Goal: Transaction & Acquisition: Purchase product/service

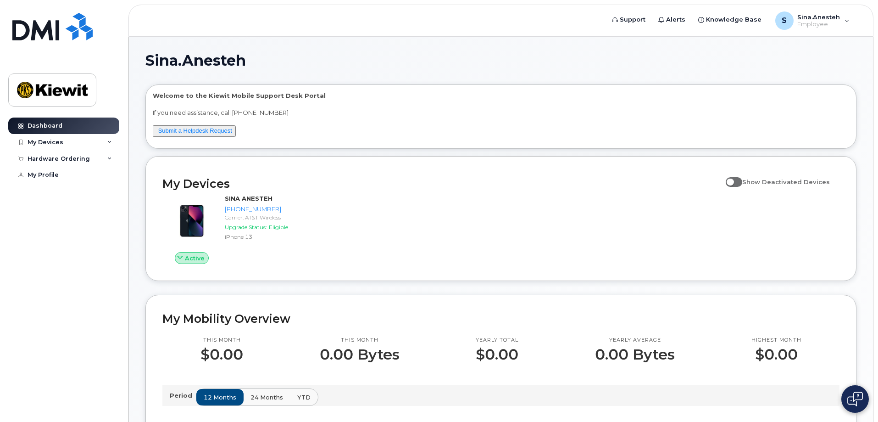
click at [98, 224] on div "Dashboard My Devices Add Device 720-404-2489 (SINA ANESTEH) Hardware Ordering N…" at bounding box center [64, 262] width 113 height 290
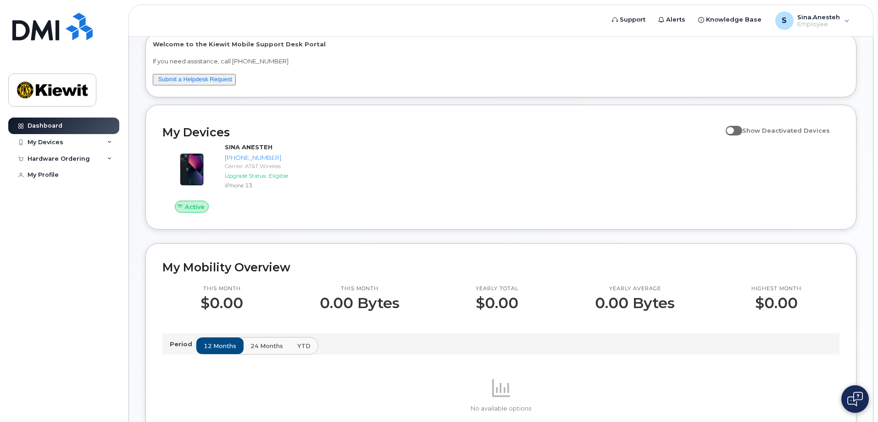
scroll to position [184, 0]
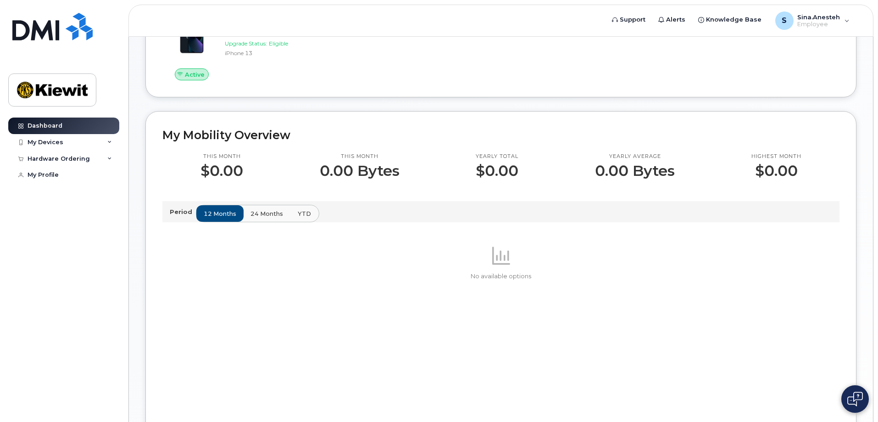
click at [295, 218] on button "YTD" at bounding box center [304, 213] width 29 height 17
click at [497, 185] on div "This month $0.00 This month 0.00 Bytes Yearly total $0.00 Yearly average 0.00 B…" at bounding box center [500, 296] width 677 height 309
click at [254, 214] on span "24 months" at bounding box center [267, 213] width 33 height 9
click at [205, 214] on span "12 months" at bounding box center [220, 213] width 33 height 9
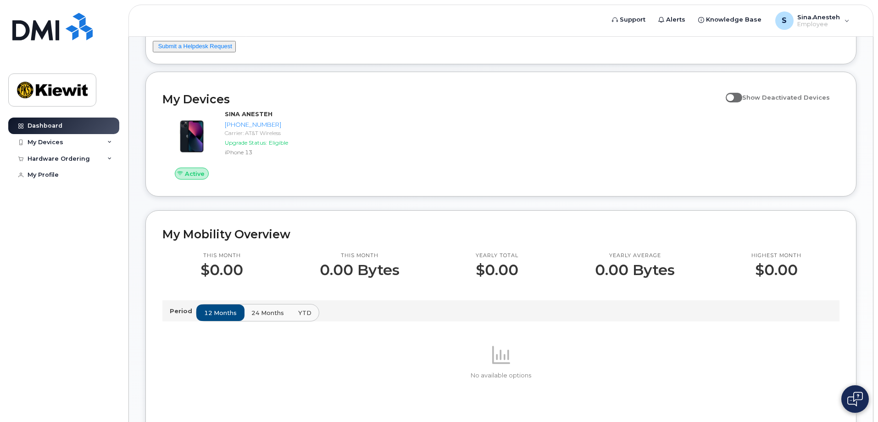
scroll to position [0, 0]
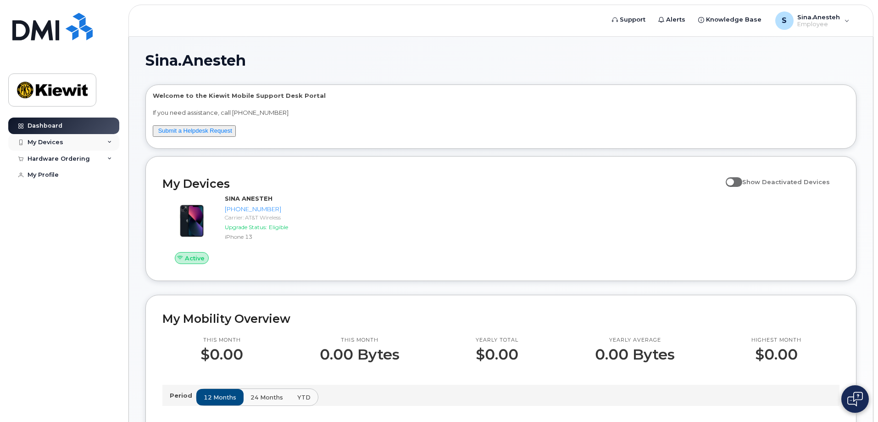
click at [106, 140] on div "My Devices" at bounding box center [63, 142] width 111 height 17
click at [106, 216] on div "Hardware Ordering" at bounding box center [63, 208] width 111 height 17
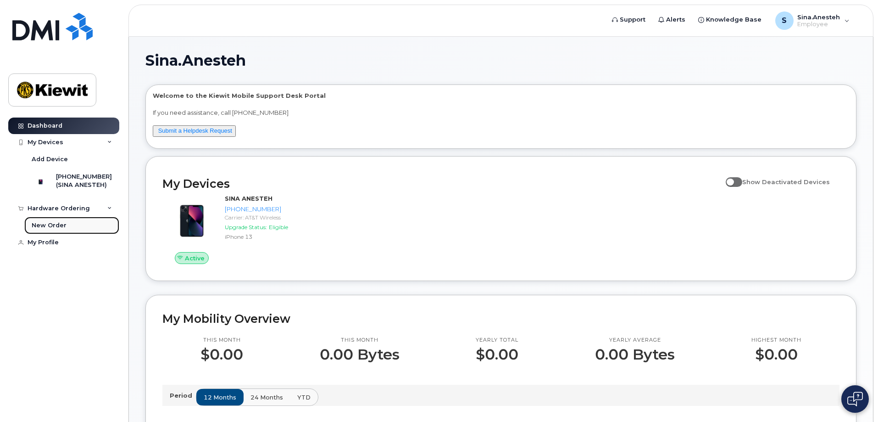
click at [90, 232] on link "New Order" at bounding box center [71, 225] width 95 height 17
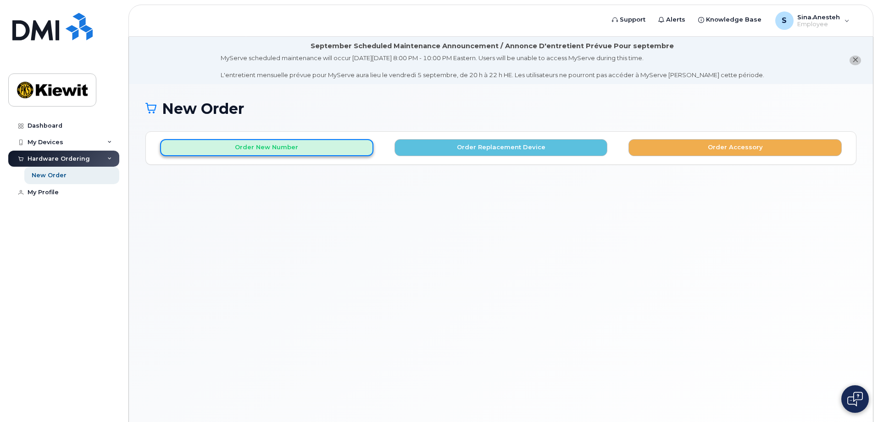
click at [322, 144] on button "Order New Number" at bounding box center [266, 147] width 213 height 17
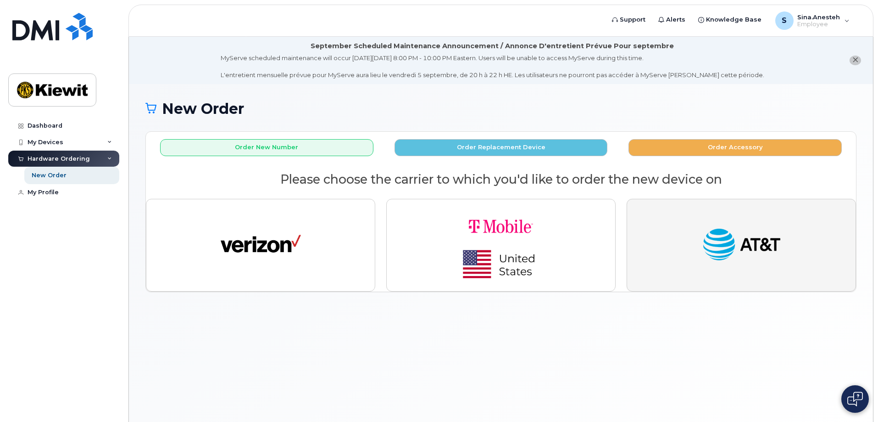
click at [685, 257] on button "button" at bounding box center [741, 245] width 229 height 93
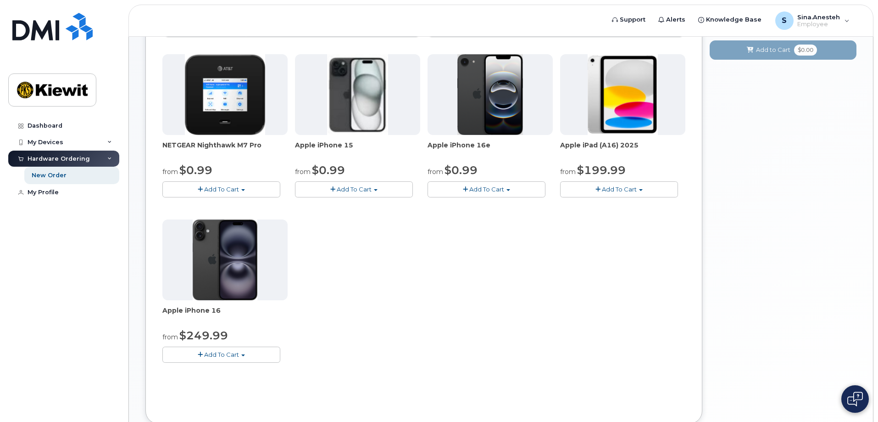
scroll to position [95, 0]
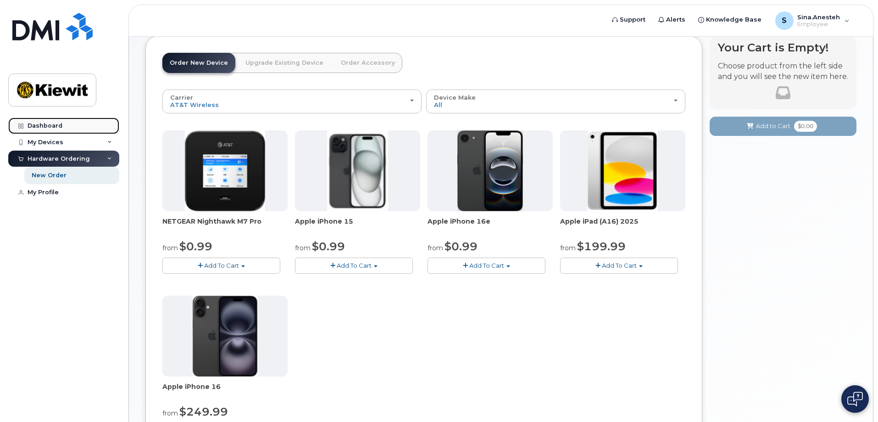
click at [73, 127] on link "Dashboard" at bounding box center [63, 125] width 111 height 17
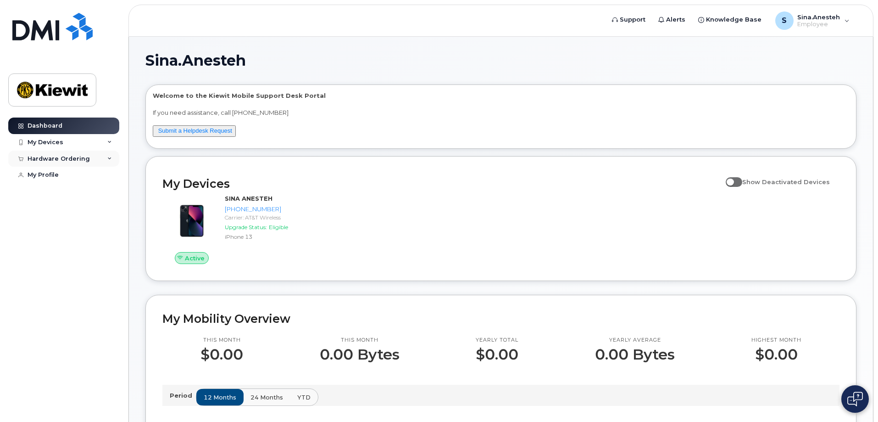
click at [89, 155] on div "Hardware Ordering" at bounding box center [63, 159] width 111 height 17
click at [84, 175] on link "New Order" at bounding box center [71, 175] width 95 height 17
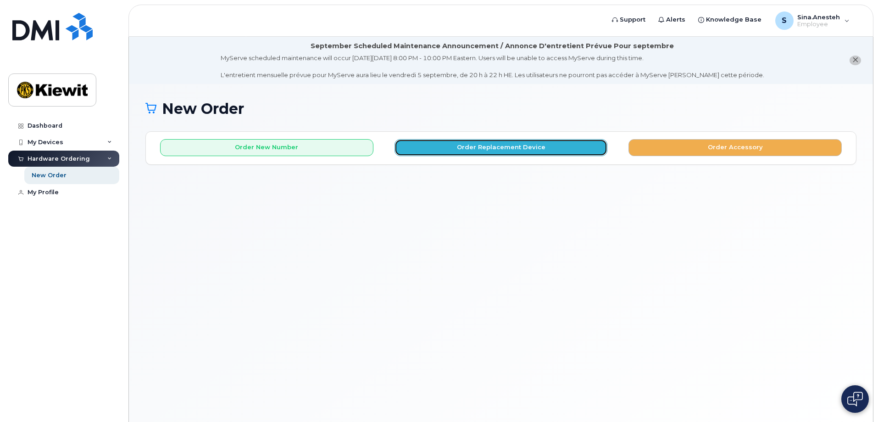
click at [544, 148] on button "Order Replacement Device" at bounding box center [501, 147] width 213 height 17
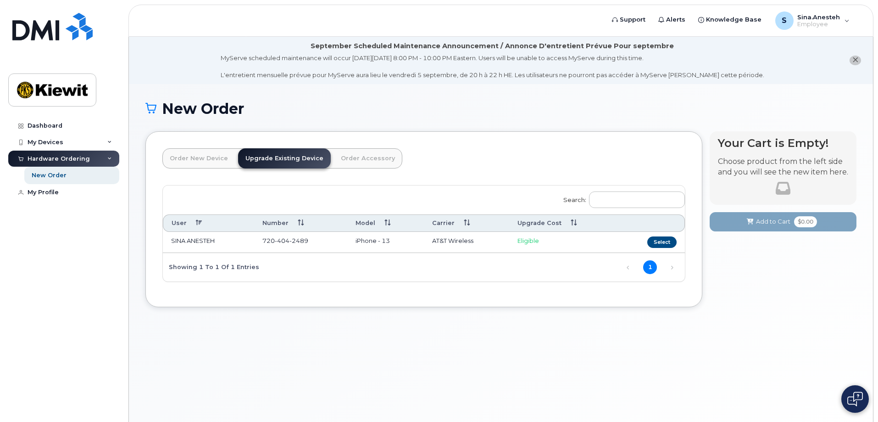
click at [213, 158] on link "Order New Device" at bounding box center [198, 158] width 73 height 20
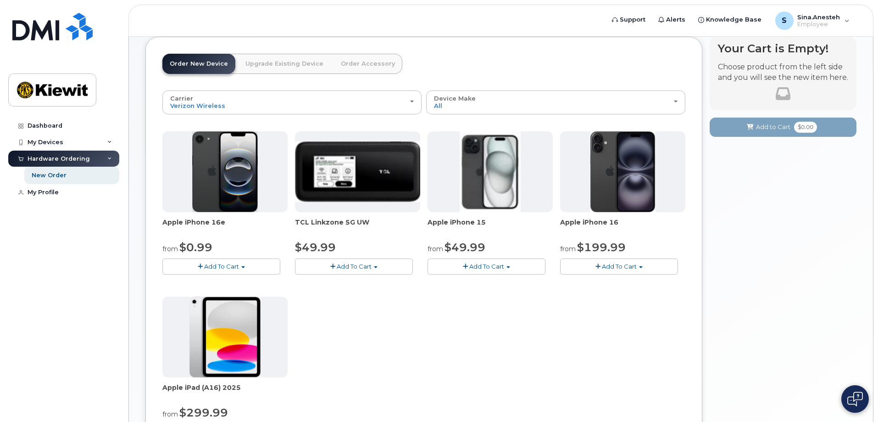
scroll to position [92, 0]
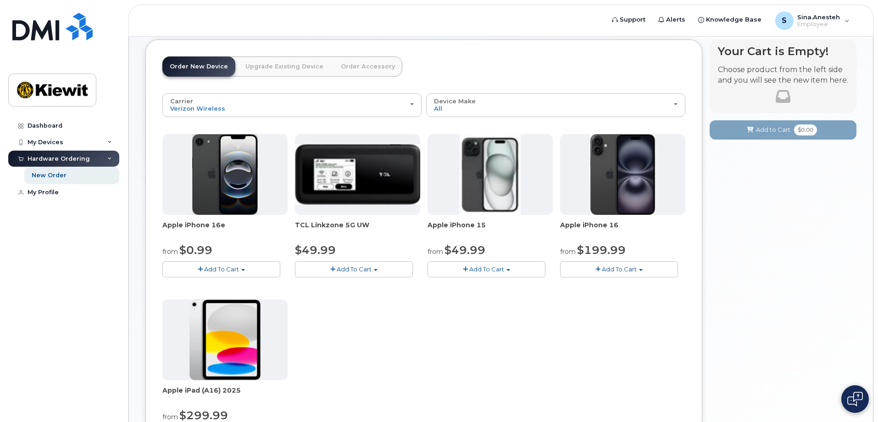
click at [587, 235] on span "Apple iPhone 16" at bounding box center [622, 229] width 125 height 18
click at [620, 268] on span "Add To Cart" at bounding box center [619, 268] width 35 height 7
click at [430, 316] on div "Apple iPhone 16e from $0.99 Add To Cart $0.99 - 2 Year Activation (128GB) $599.…" at bounding box center [423, 295] width 523 height 323
click at [89, 118] on link "Dashboard" at bounding box center [63, 125] width 111 height 17
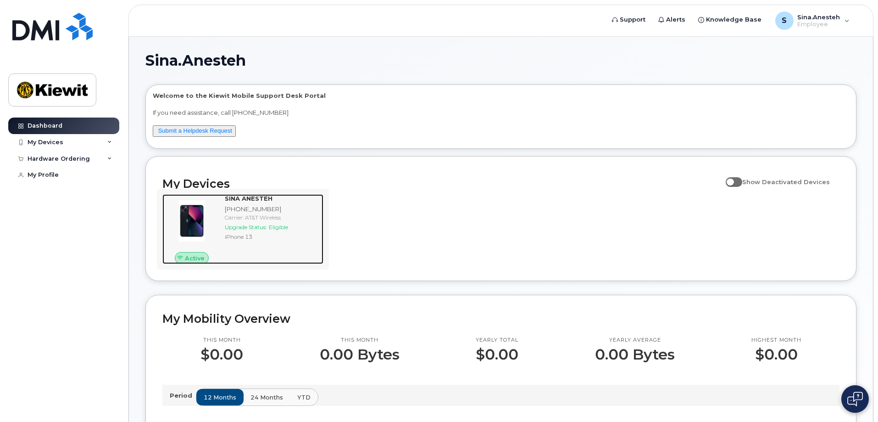
click at [315, 217] on div "Carrier: AT&T Wireless" at bounding box center [272, 217] width 95 height 8
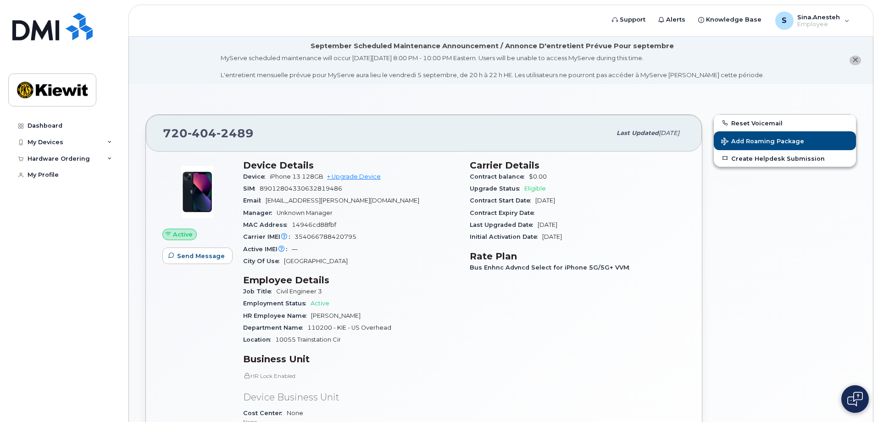
click at [350, 201] on span "[EMAIL_ADDRESS][PERSON_NAME][DOMAIN_NAME]" at bounding box center [343, 200] width 154 height 7
click at [534, 266] on span "Bus Enhnc Advncd Select for iPhone 5G/5G+ VVM" at bounding box center [552, 267] width 164 height 7
click at [532, 226] on span "Last Upgraded Date" at bounding box center [504, 224] width 68 height 7
click at [369, 179] on link "+ Upgrade Device" at bounding box center [354, 176] width 54 height 7
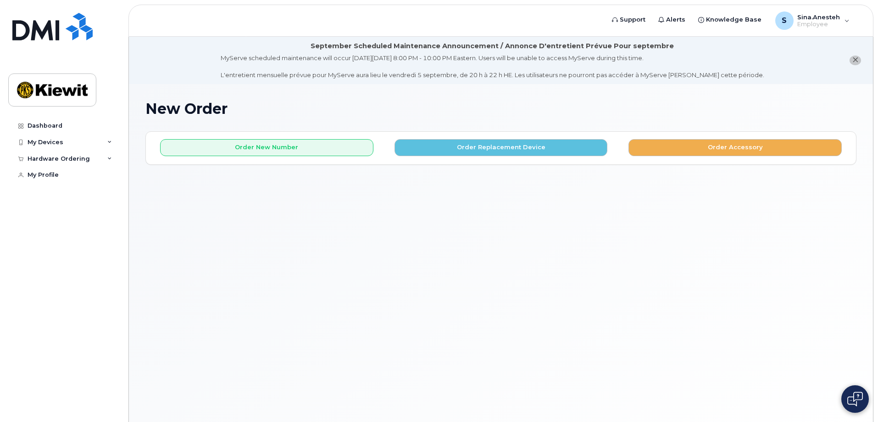
click at [442, 95] on div "New Order × Share This Order If you want to allow others to create or edit orde…" at bounding box center [501, 264] width 744 height 360
click at [534, 143] on button "Order Replacement Device" at bounding box center [501, 147] width 213 height 17
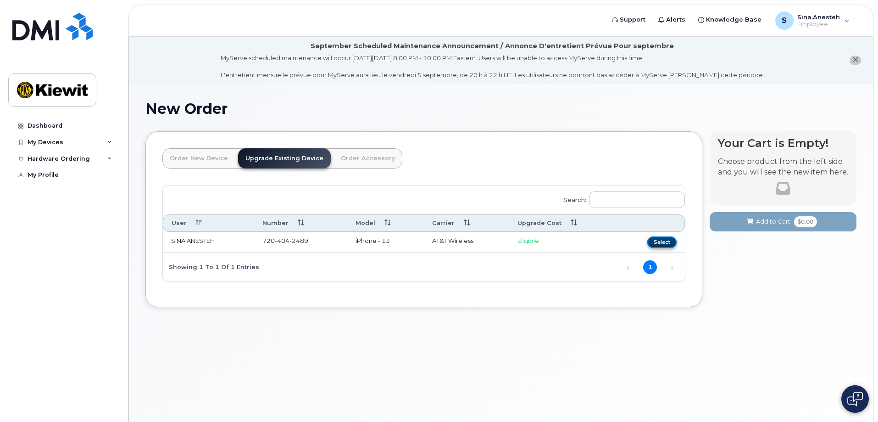
click at [658, 240] on button "Select" at bounding box center [662, 241] width 29 height 11
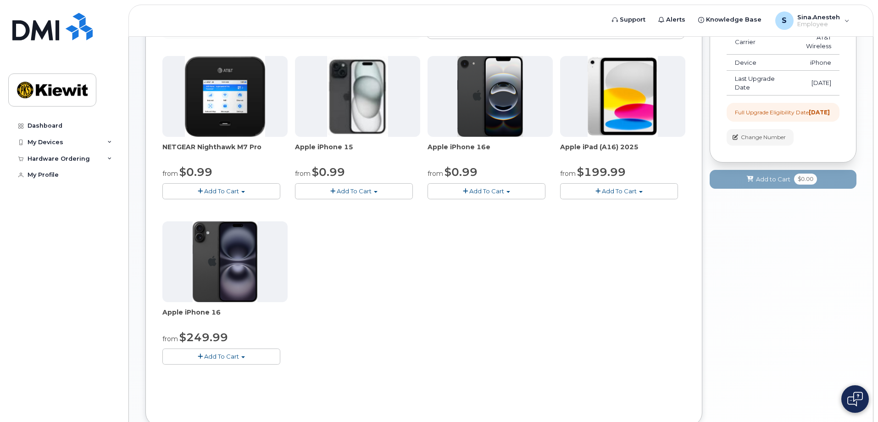
scroll to position [184, 0]
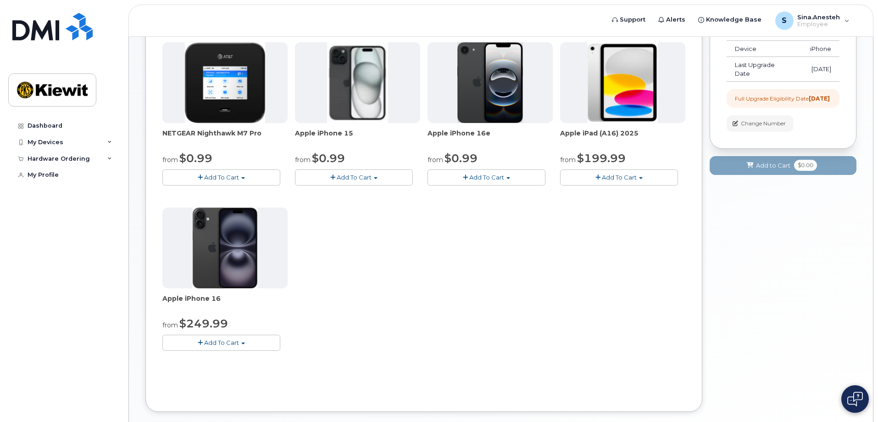
click at [221, 258] on img at bounding box center [225, 247] width 65 height 81
click at [195, 298] on span "Apple iPhone 16" at bounding box center [224, 303] width 125 height 18
click at [201, 324] on span "$249.99" at bounding box center [203, 323] width 49 height 13
click at [191, 344] on button "Add To Cart" at bounding box center [221, 343] width 118 height 16
click at [546, 284] on div "NETGEAR Nighthawk M7 Pro from $0.99 Add To Cart $0.99 - 2 Year Upgrade $449.99 …" at bounding box center [423, 203] width 523 height 323
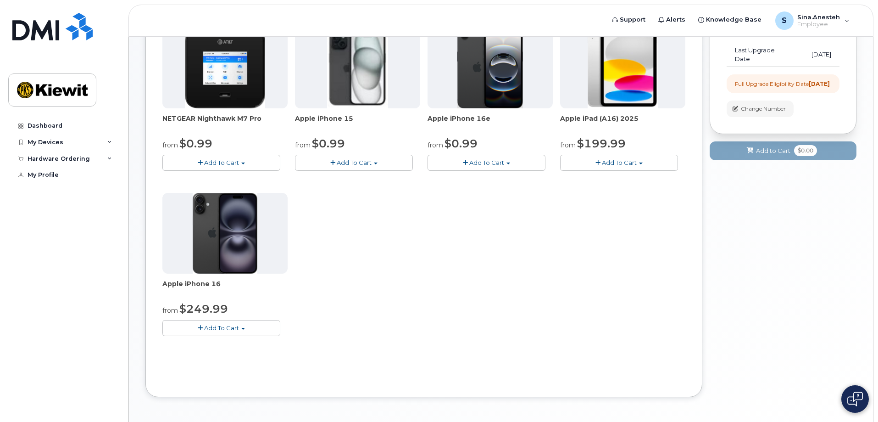
scroll to position [233, 0]
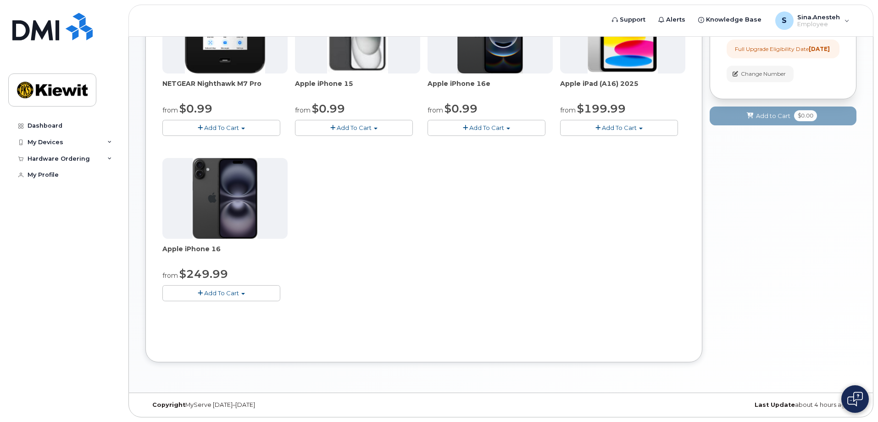
click at [489, 251] on div "NETGEAR Nighthawk M7 Pro from $0.99 Add To Cart $0.99 - 2 Year Upgrade $449.99 …" at bounding box center [423, 154] width 523 height 323
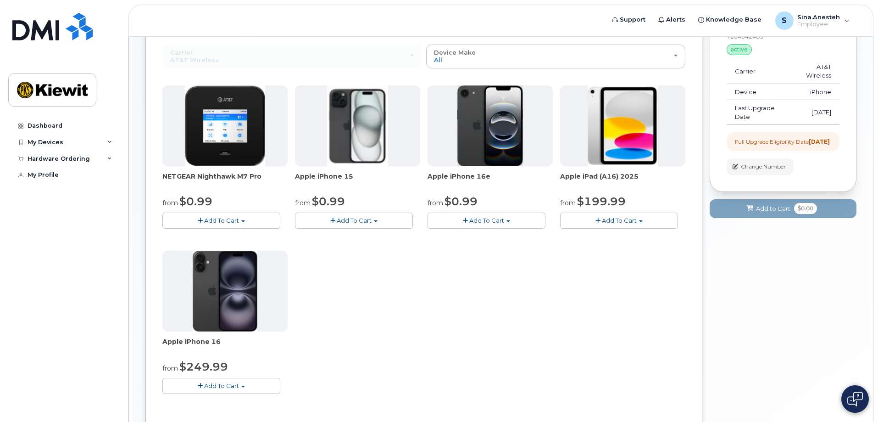
scroll to position [50, 0]
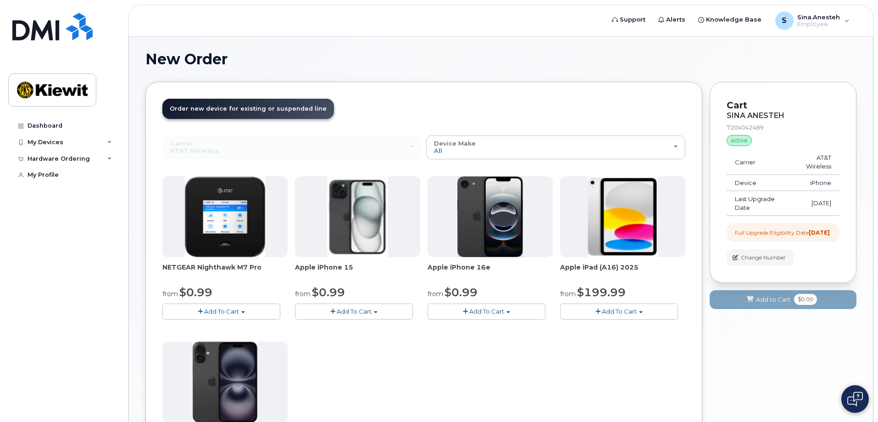
click at [276, 108] on span "Order new device for existing or suspended line" at bounding box center [248, 108] width 157 height 7
click at [794, 162] on td "AT&T Wireless" at bounding box center [813, 162] width 51 height 25
click at [752, 167] on td "Carrier" at bounding box center [757, 162] width 61 height 25
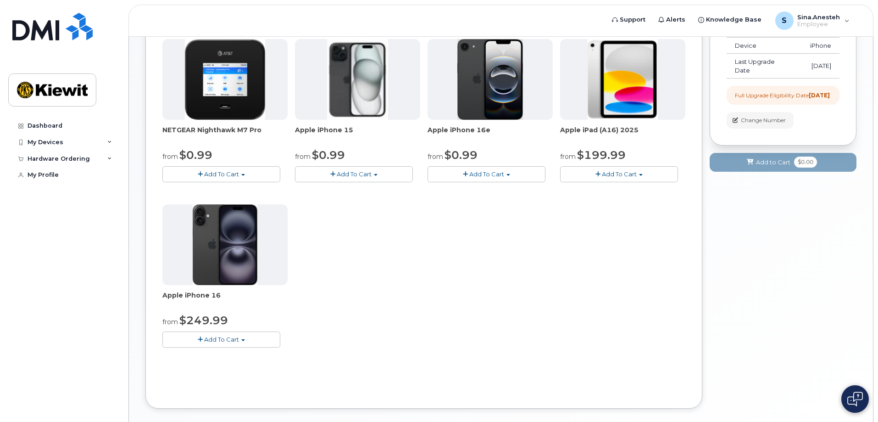
scroll to position [187, 0]
click at [64, 120] on link "Dashboard" at bounding box center [63, 125] width 111 height 17
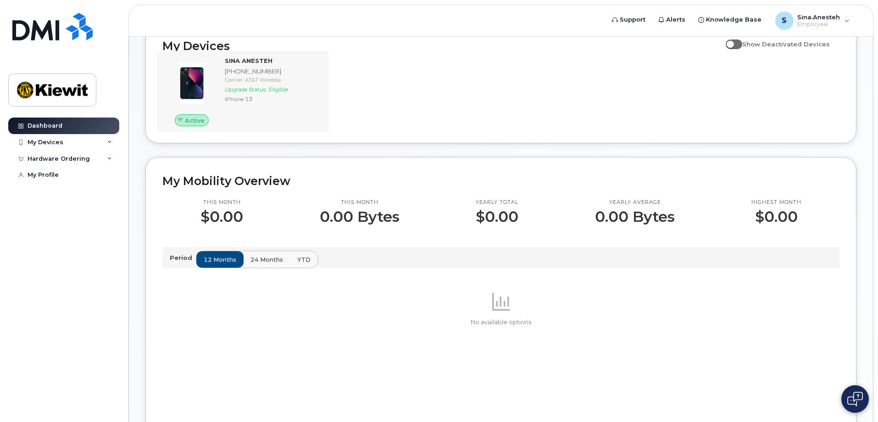
scroll to position [92, 0]
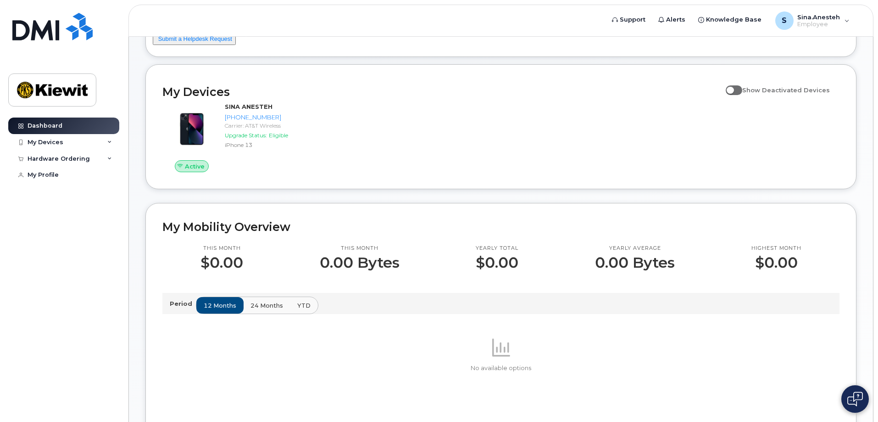
click at [741, 89] on span at bounding box center [734, 89] width 17 height 9
click at [733, 89] on input "Show Deactivated Devices" at bounding box center [729, 84] width 7 height 7
click at [737, 91] on span at bounding box center [734, 89] width 17 height 9
click at [733, 89] on input "Show Deactivated Devices" at bounding box center [729, 84] width 7 height 7
checkbox input "false"
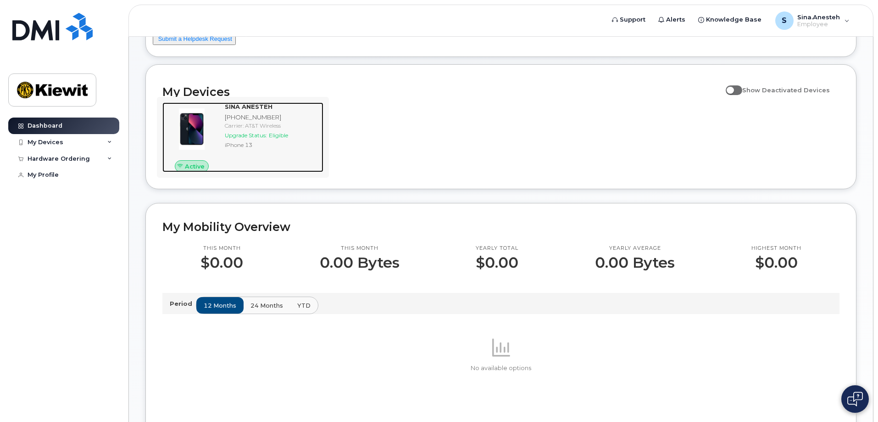
click at [200, 127] on img at bounding box center [192, 129] width 44 height 44
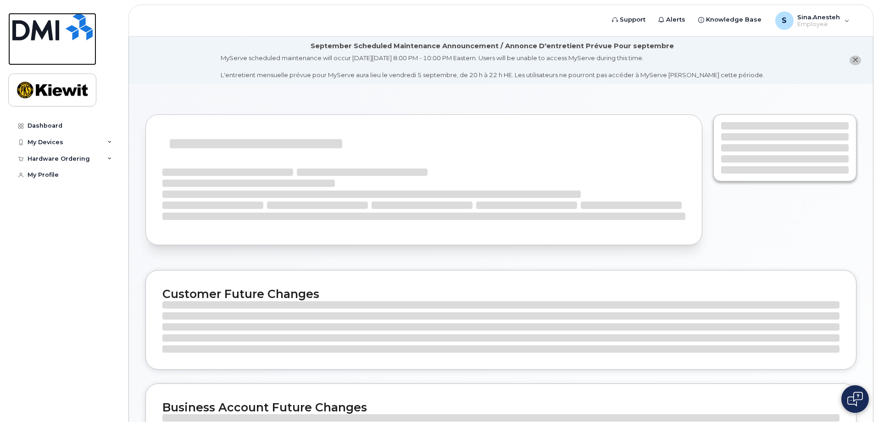
click at [42, 21] on img at bounding box center [52, 27] width 80 height 28
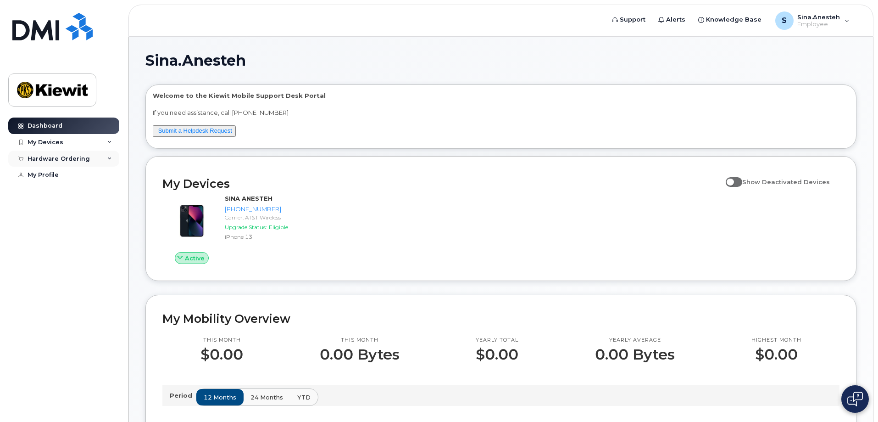
click at [101, 157] on div "Hardware Ordering" at bounding box center [63, 159] width 111 height 17
click at [80, 175] on link "New Order" at bounding box center [71, 175] width 95 height 17
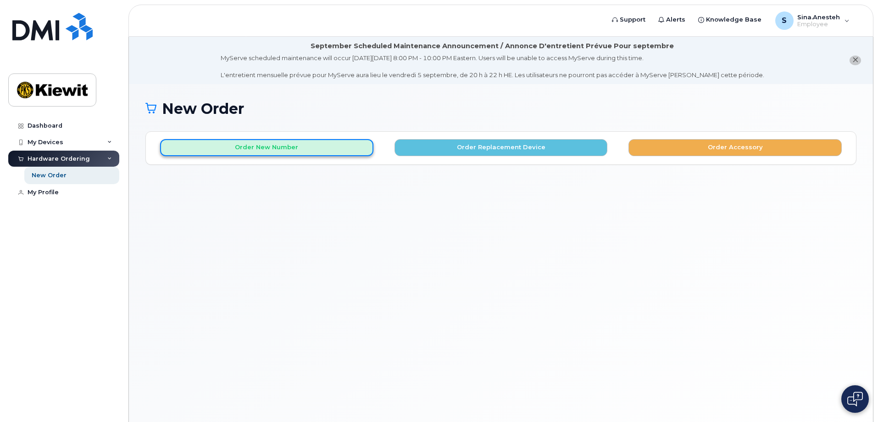
click at [340, 145] on button "Order New Number" at bounding box center [266, 147] width 213 height 17
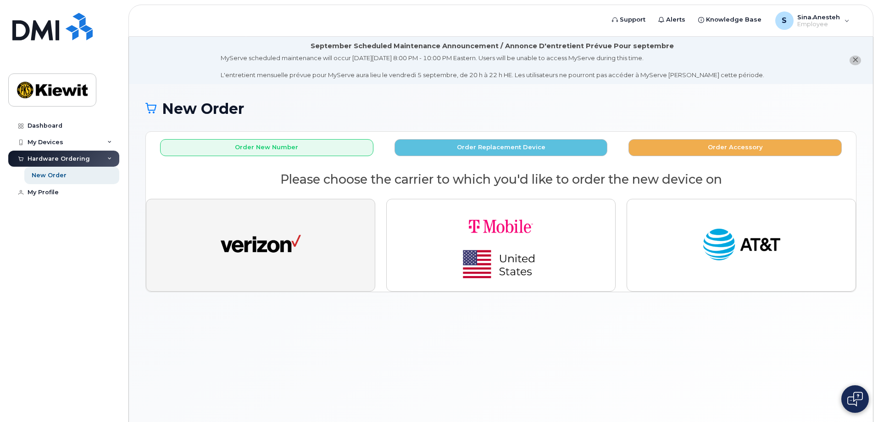
click at [297, 240] on img "button" at bounding box center [261, 244] width 80 height 41
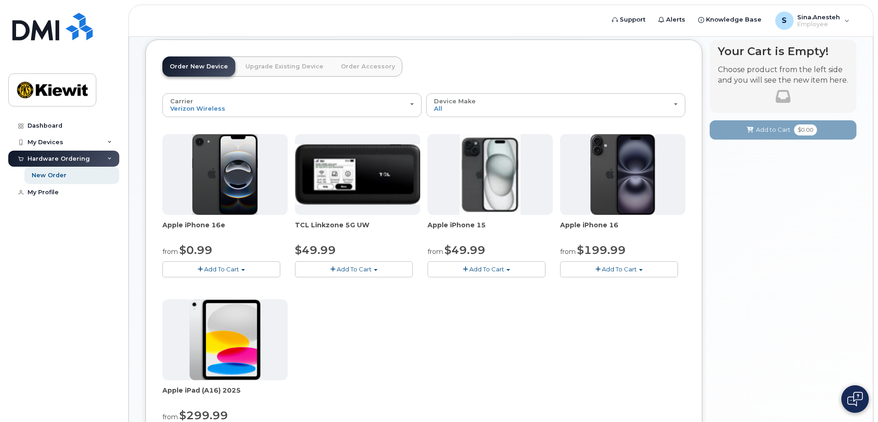
scroll to position [138, 0]
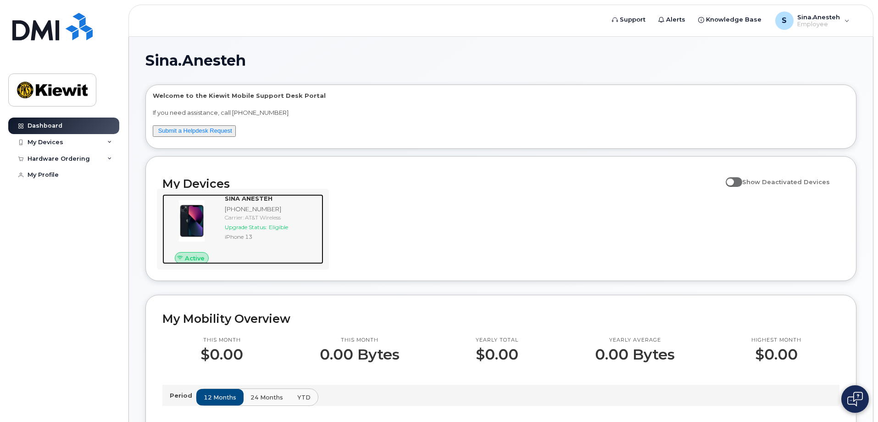
click at [267, 214] on div "Carrier: AT&T Wireless" at bounding box center [272, 217] width 95 height 8
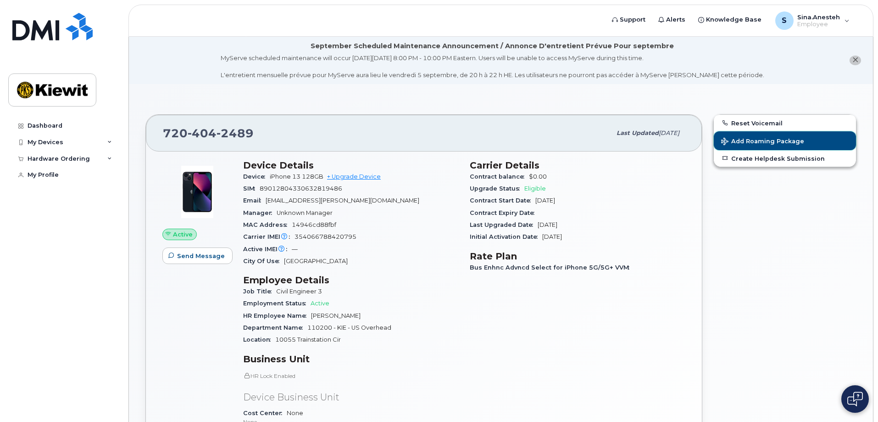
click at [743, 141] on span "Add Roaming Package" at bounding box center [762, 142] width 83 height 9
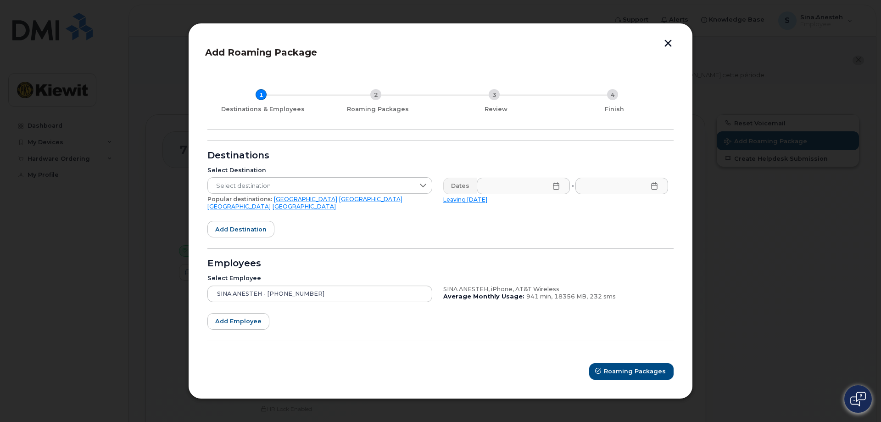
click at [321, 157] on div "Destinations" at bounding box center [440, 155] width 466 height 7
click at [366, 121] on div "1 Destinations & Employees 2 Roaming Packages 3 Review 4 Finish" at bounding box center [440, 101] width 466 height 57
click at [401, 189] on span "Select destination" at bounding box center [311, 186] width 207 height 17
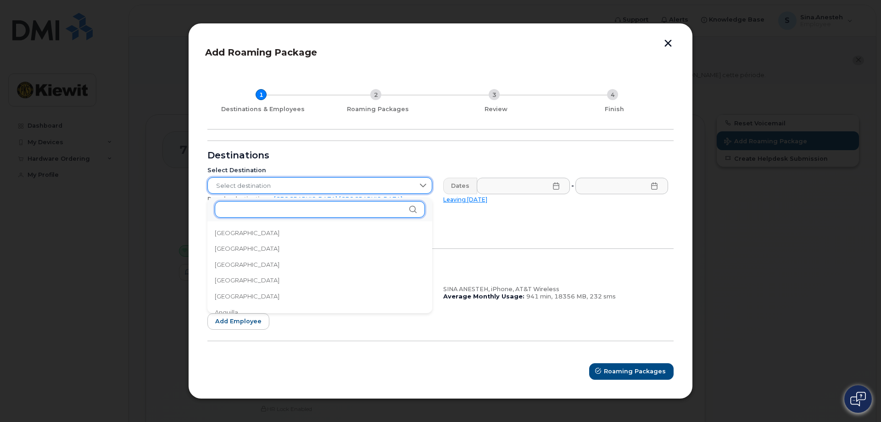
click at [366, 208] on input "text" at bounding box center [320, 209] width 210 height 17
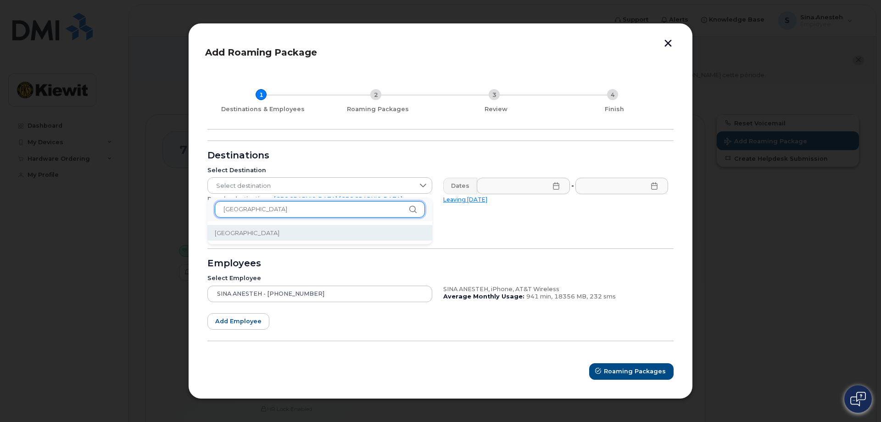
type input "canada"
click at [307, 234] on li "Canada" at bounding box center [319, 233] width 225 height 16
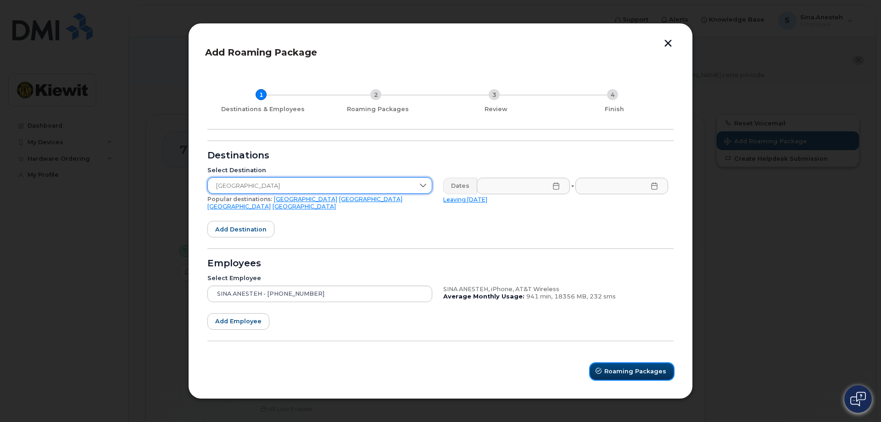
click at [631, 367] on span "Roaming Packages" at bounding box center [635, 371] width 62 height 9
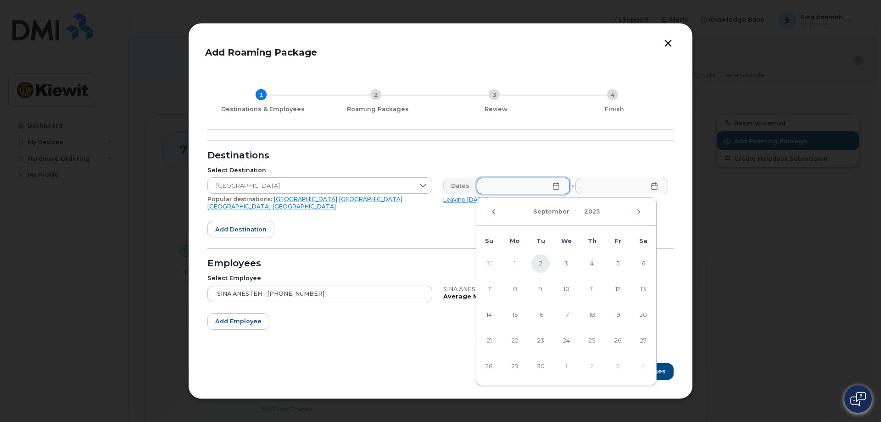
click at [540, 261] on span "2" at bounding box center [540, 263] width 18 height 18
type input "09/02/2025"
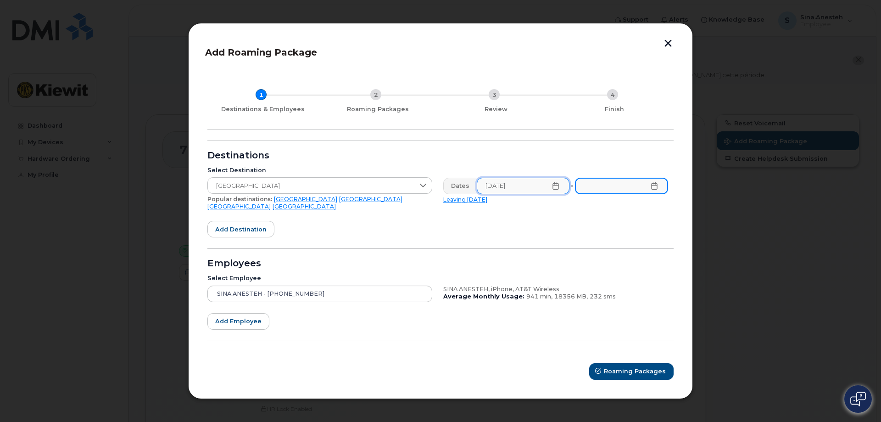
click at [608, 191] on input "text" at bounding box center [621, 186] width 93 height 17
click at [522, 227] on form "Destinations Select Destination Canada Popular destinations: USA Mexico United …" at bounding box center [440, 259] width 466 height 239
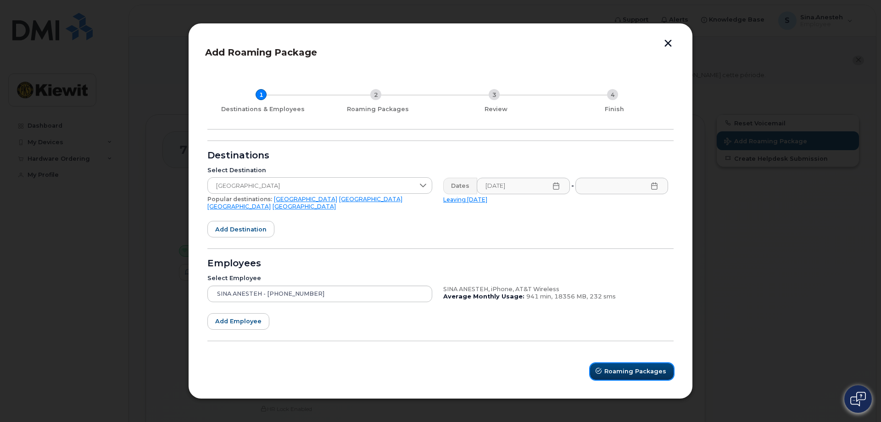
click at [651, 367] on span "Roaming Packages" at bounding box center [635, 371] width 62 height 9
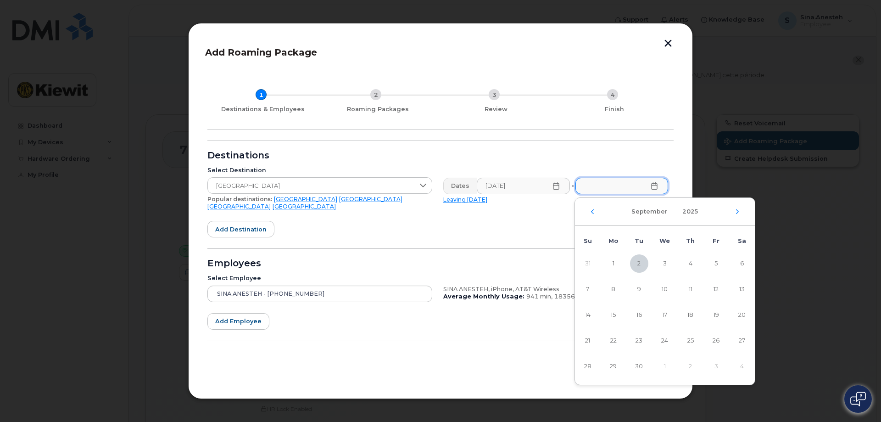
click at [737, 208] on div "September 2025" at bounding box center [665, 212] width 180 height 28
click at [739, 212] on icon "Next Month" at bounding box center [738, 211] width 6 height 7
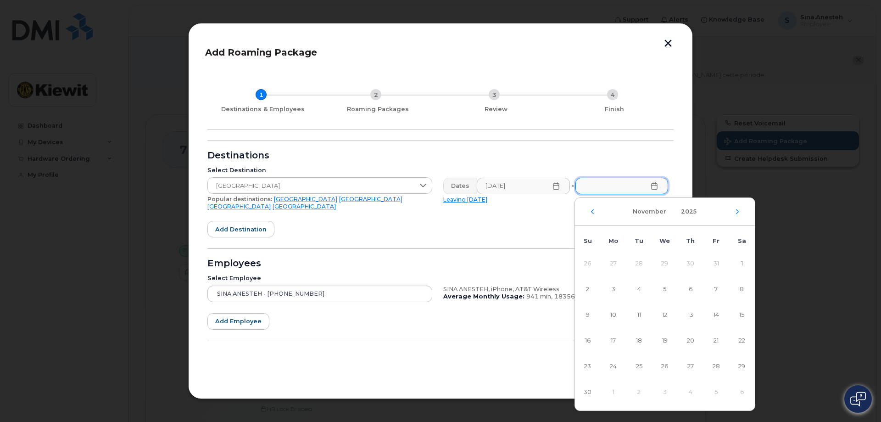
click at [739, 212] on icon "Next Month" at bounding box center [738, 211] width 6 height 7
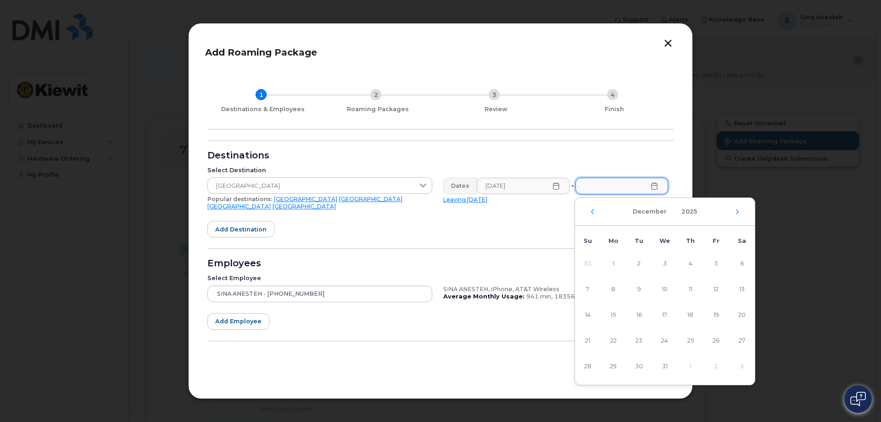
click at [739, 212] on icon "Next Month" at bounding box center [738, 211] width 6 height 7
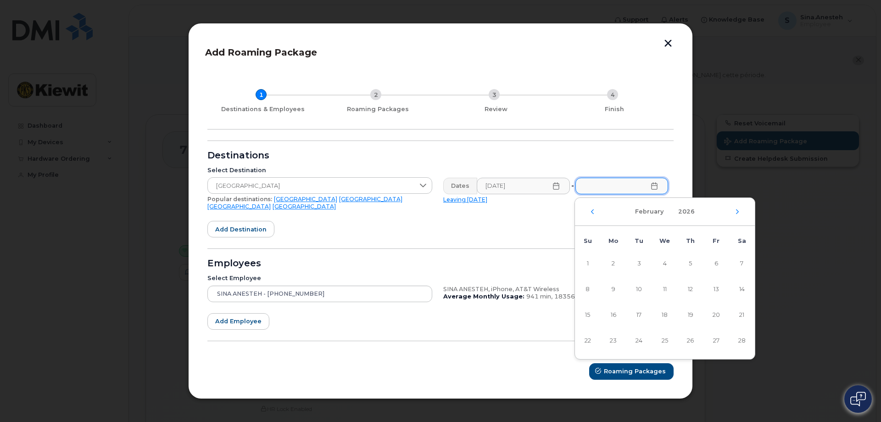
click at [739, 212] on icon "Next Month" at bounding box center [738, 211] width 6 height 7
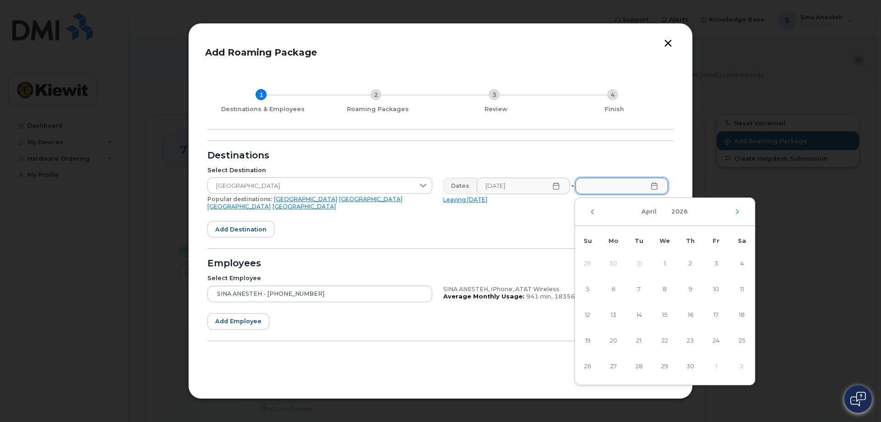
click at [739, 212] on icon "Next Month" at bounding box center [738, 211] width 6 height 7
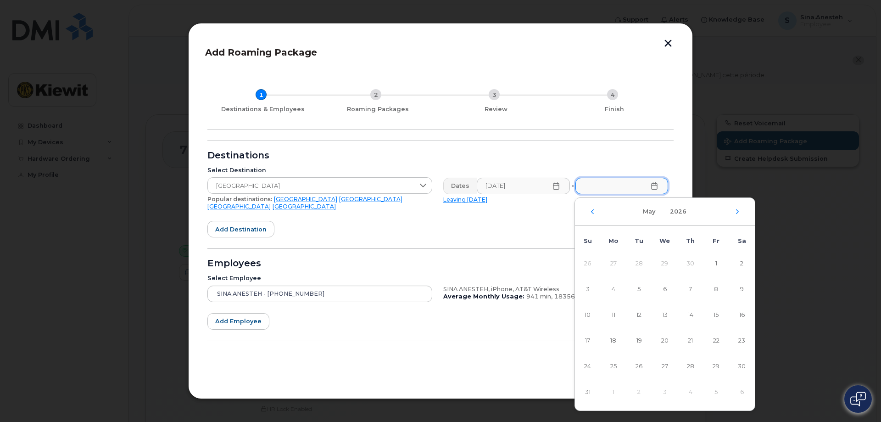
click at [739, 212] on icon "Next Month" at bounding box center [738, 211] width 6 height 7
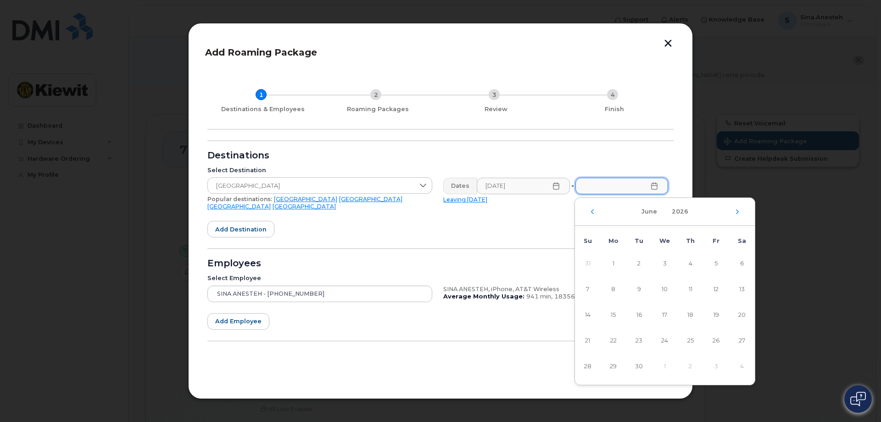
click at [739, 212] on icon "Next Month" at bounding box center [738, 211] width 6 height 7
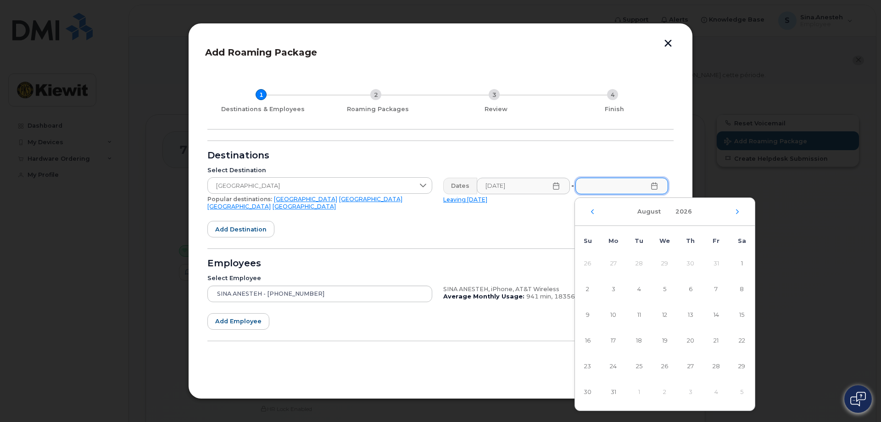
click at [739, 212] on icon "Next Month" at bounding box center [738, 211] width 6 height 7
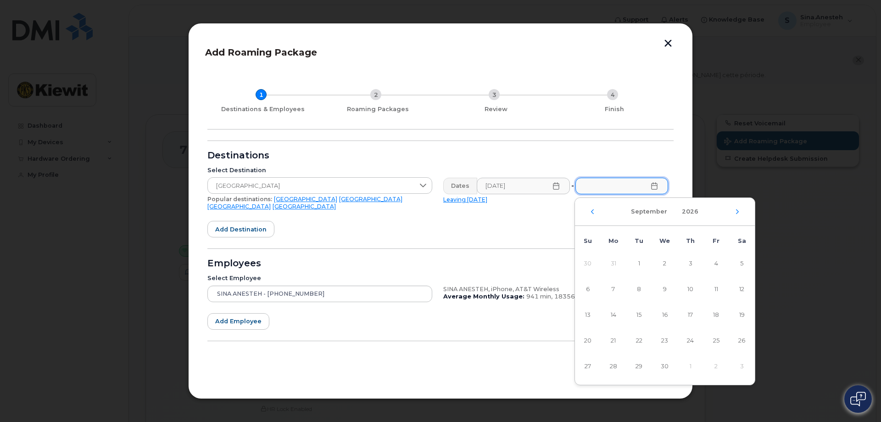
click at [739, 212] on icon "Next Month" at bounding box center [738, 211] width 6 height 7
click at [643, 260] on span "1" at bounding box center [639, 263] width 18 height 18
type input "12/01/2026"
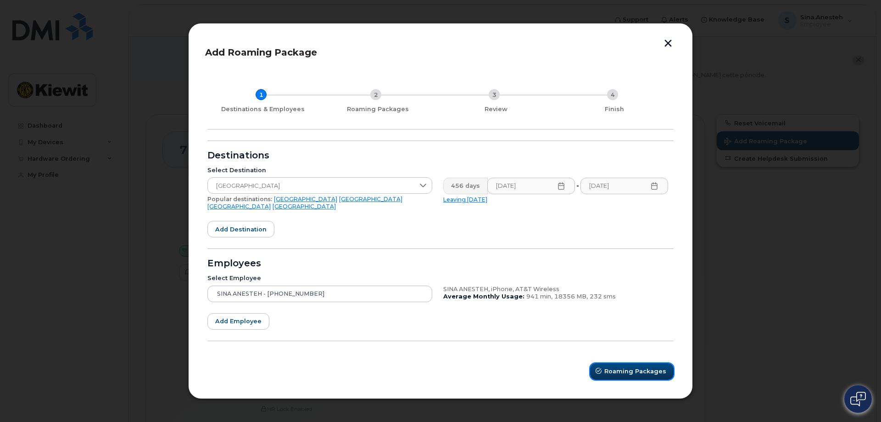
click at [620, 368] on span "Roaming Packages" at bounding box center [635, 371] width 62 height 9
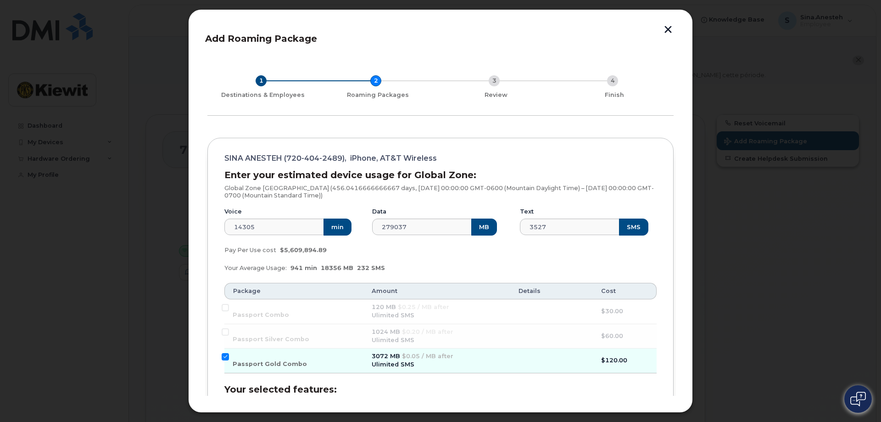
click at [670, 28] on button "button" at bounding box center [668, 31] width 14 height 10
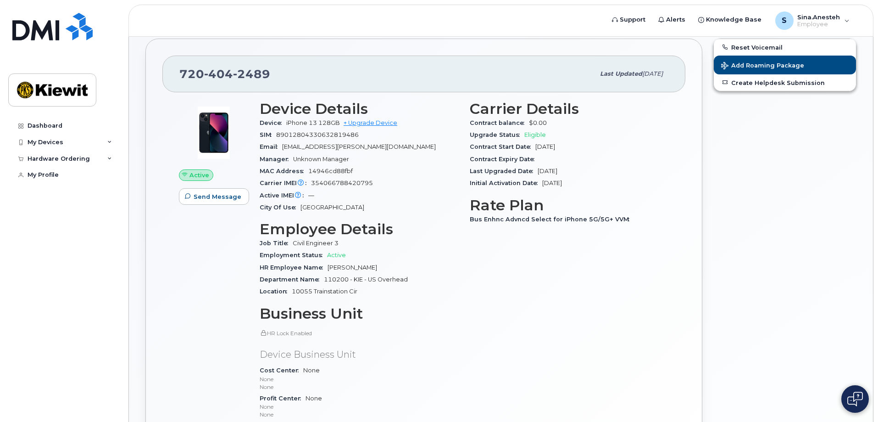
scroll to position [75, 0]
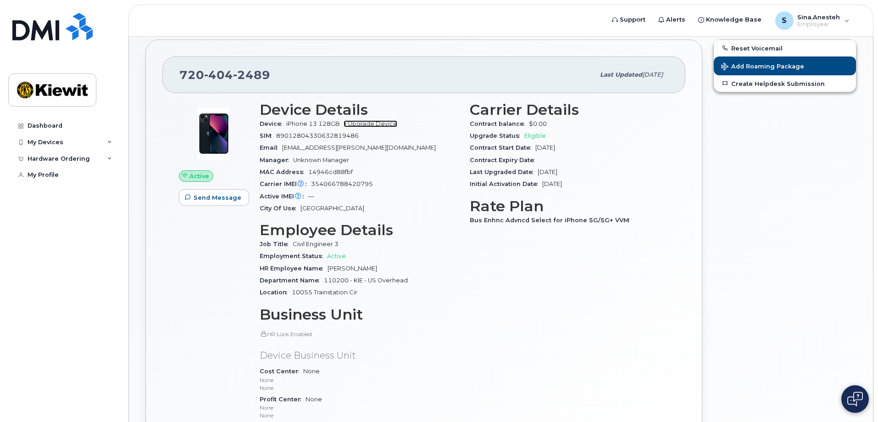
click at [371, 123] on link "+ Upgrade Device" at bounding box center [371, 123] width 54 height 7
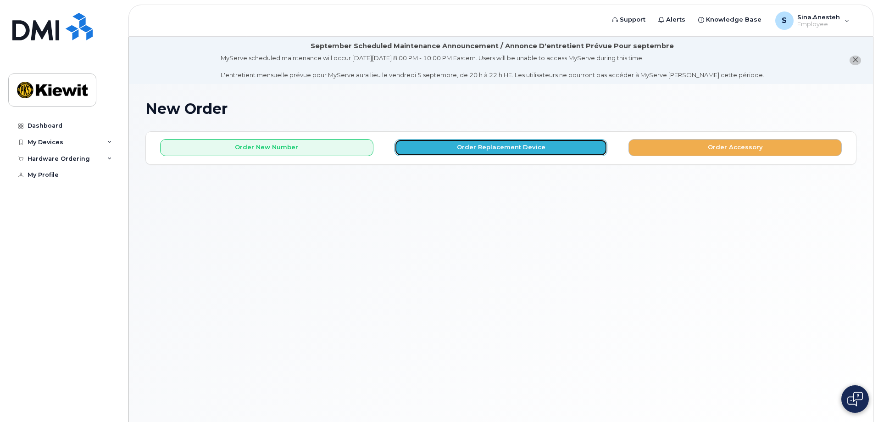
click at [437, 148] on button "Order Replacement Device" at bounding box center [501, 147] width 213 height 17
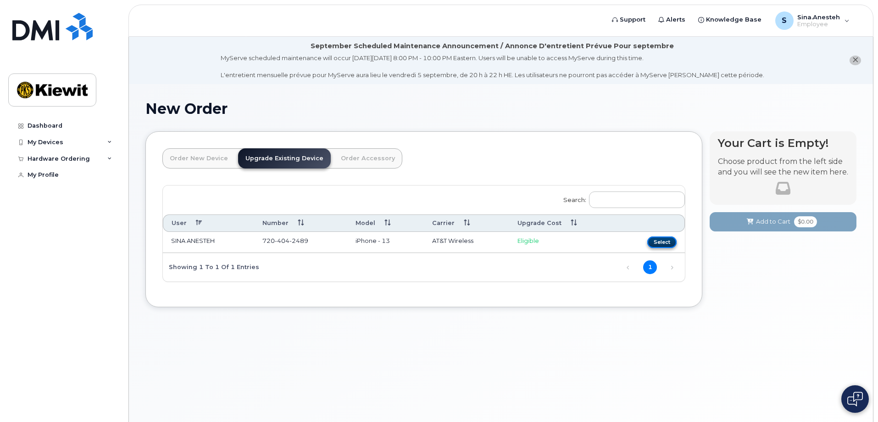
click at [659, 240] on button "Select" at bounding box center [662, 241] width 29 height 11
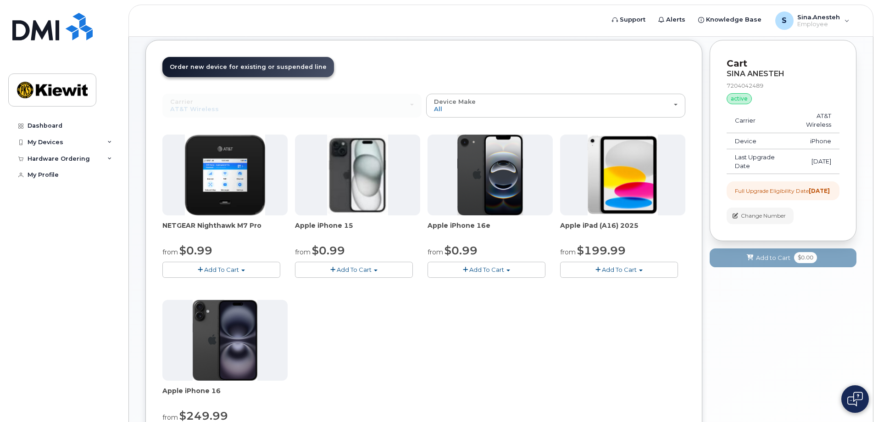
scroll to position [92, 0]
click at [557, 367] on div "NETGEAR Nighthawk M7 Pro from $0.99 Add To Cart $0.99 - 2 Year Upgrade $449.99 …" at bounding box center [423, 295] width 523 height 323
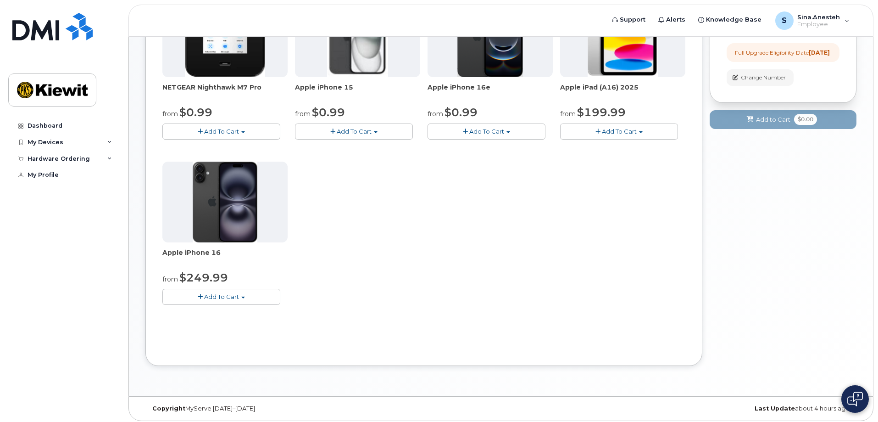
click at [242, 295] on button "Add To Cart" at bounding box center [221, 297] width 118 height 16
click at [405, 249] on div "NETGEAR Nighthawk M7 Pro from $0.99 Add To Cart $0.99 - 2 Year Upgrade $449.99 …" at bounding box center [423, 157] width 523 height 323
click at [67, 126] on link "Dashboard" at bounding box center [63, 125] width 111 height 17
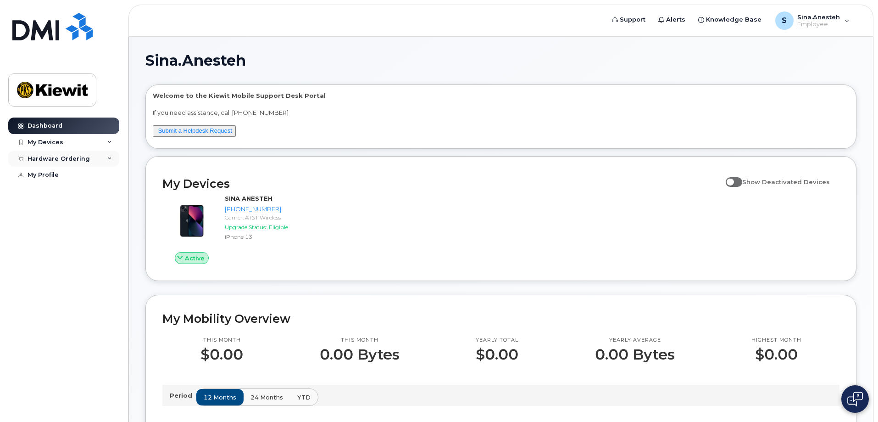
click at [105, 159] on div "Hardware Ordering" at bounding box center [63, 159] width 111 height 17
click at [77, 176] on link "New Order" at bounding box center [71, 175] width 95 height 17
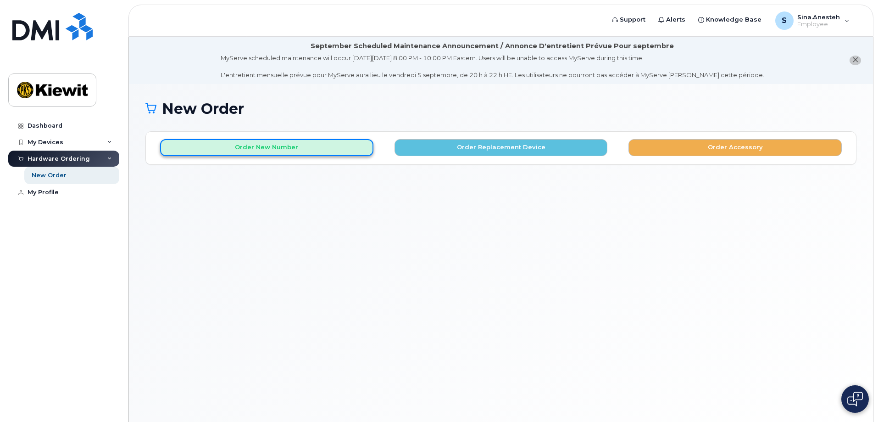
click at [304, 146] on button "Order New Number" at bounding box center [266, 147] width 213 height 17
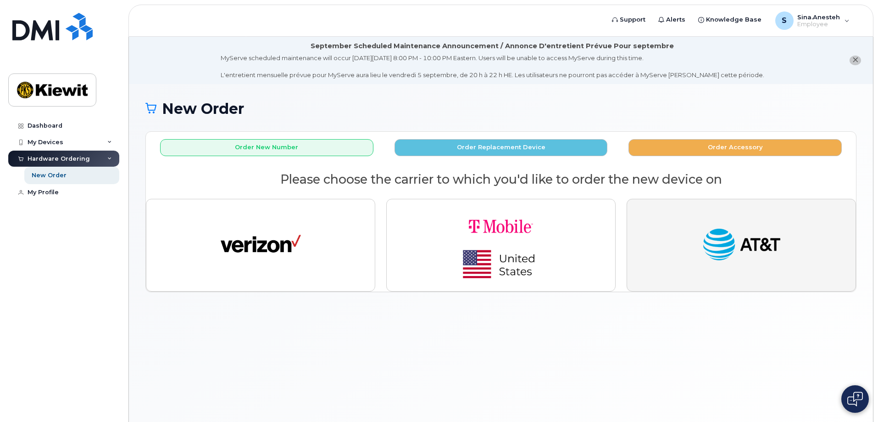
click at [688, 263] on button "button" at bounding box center [741, 245] width 229 height 93
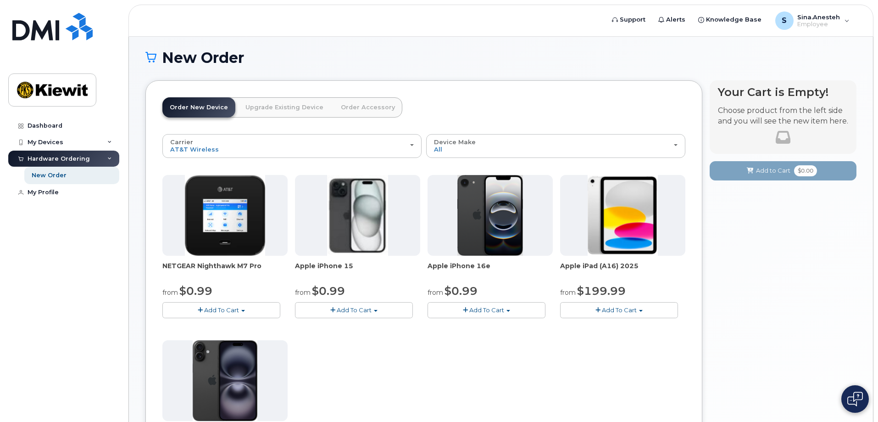
scroll to position [184, 0]
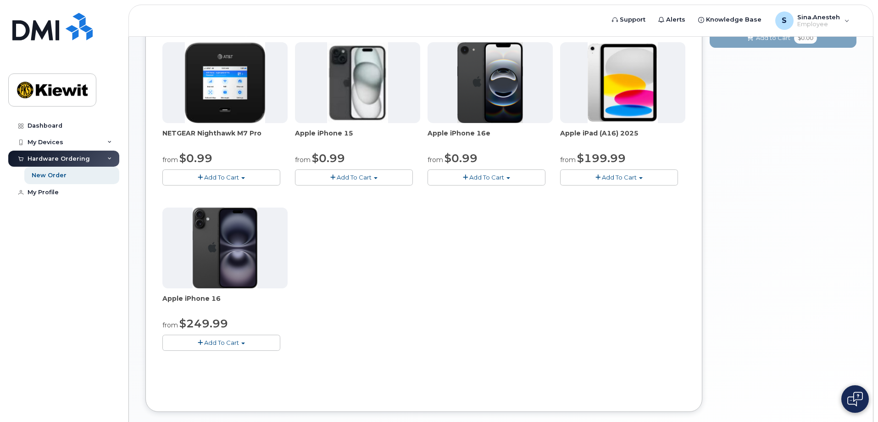
click at [270, 343] on button "Add To Cart" at bounding box center [221, 343] width 118 height 16
click at [341, 293] on div "NETGEAR Nighthawk M7 Pro from $0.99 Add To Cart $0.99 - 2 Year Activation $449.…" at bounding box center [423, 203] width 523 height 323
click at [491, 179] on span "Add To Cart" at bounding box center [486, 176] width 35 height 7
click at [353, 219] on div "NETGEAR Nighthawk M7 Pro from $0.99 Add To Cart $0.99 - 2 Year Activation $449.…" at bounding box center [423, 203] width 523 height 323
click at [394, 235] on div "NETGEAR Nighthawk M7 Pro from $0.99 Add To Cart $0.99 - 2 Year Activation $449.…" at bounding box center [423, 203] width 523 height 323
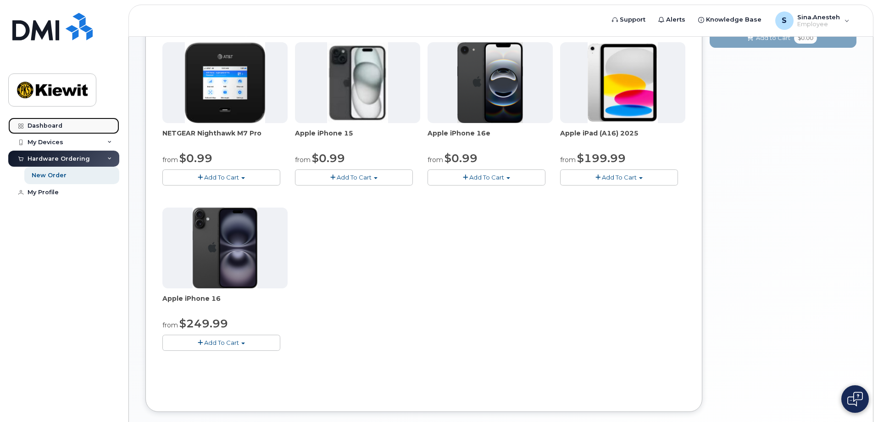
click at [76, 125] on link "Dashboard" at bounding box center [63, 125] width 111 height 17
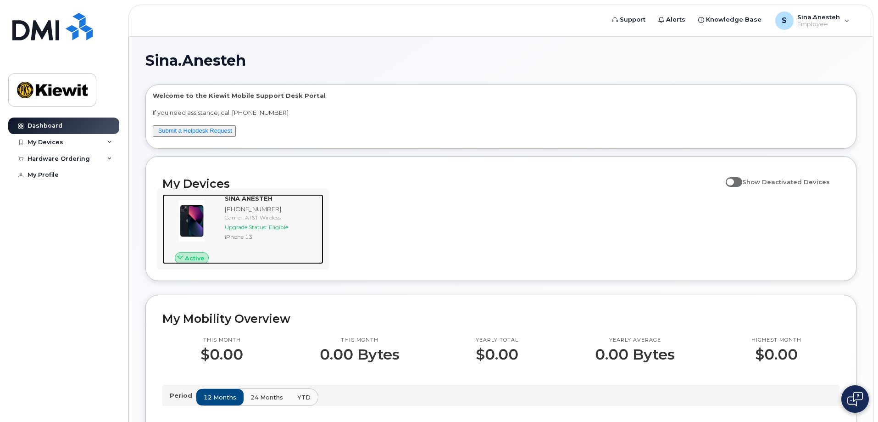
click at [295, 212] on div "[PHONE_NUMBER]" at bounding box center [272, 209] width 95 height 9
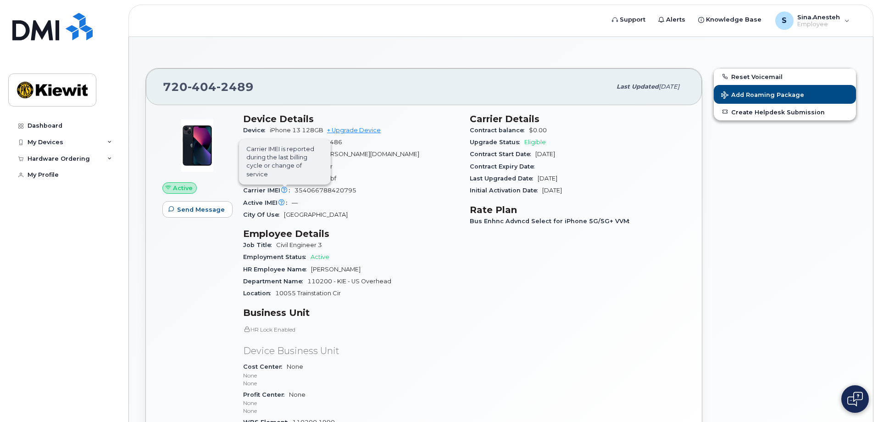
scroll to position [46, 0]
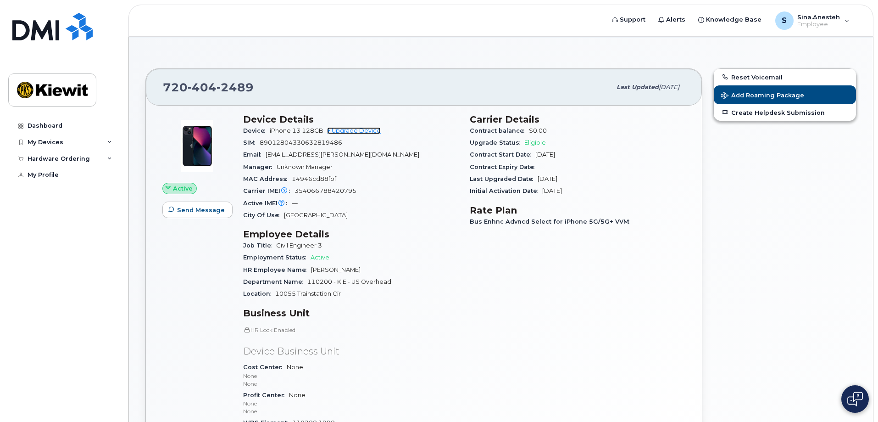
click at [350, 130] on link "+ Upgrade Device" at bounding box center [354, 130] width 54 height 7
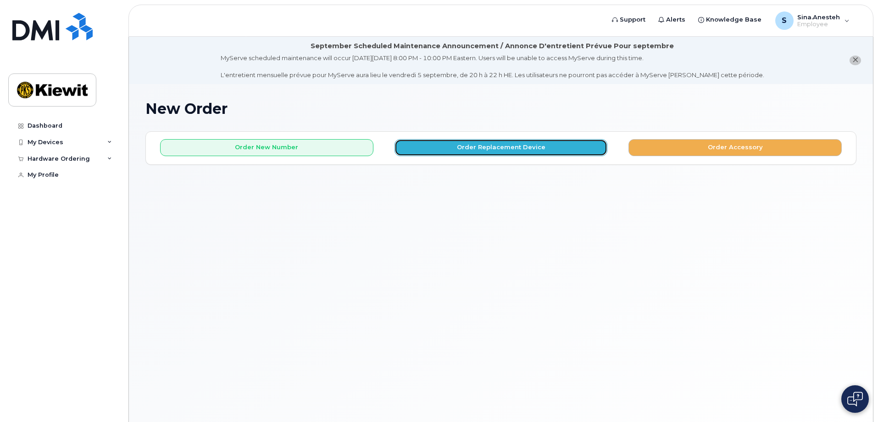
click at [454, 146] on button "Order Replacement Device" at bounding box center [501, 147] width 213 height 17
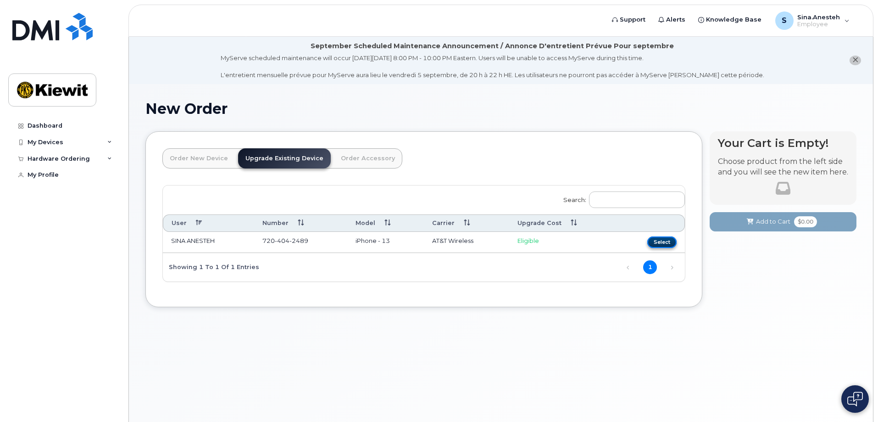
click at [665, 243] on button "Select" at bounding box center [662, 241] width 29 height 11
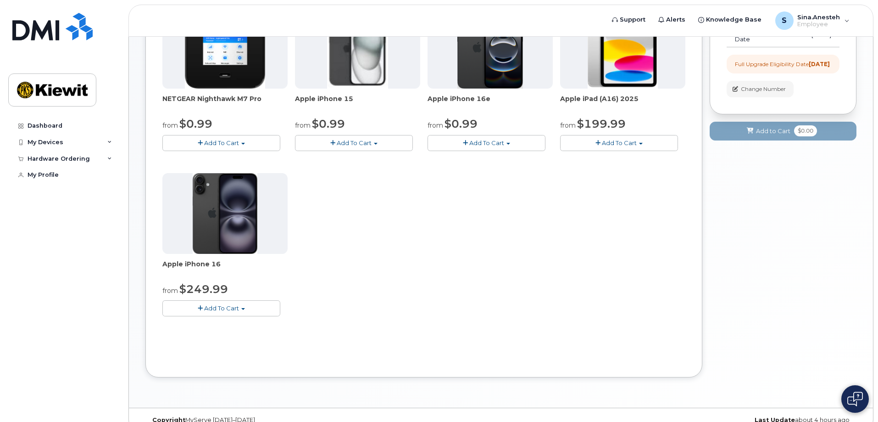
scroll to position [229, 0]
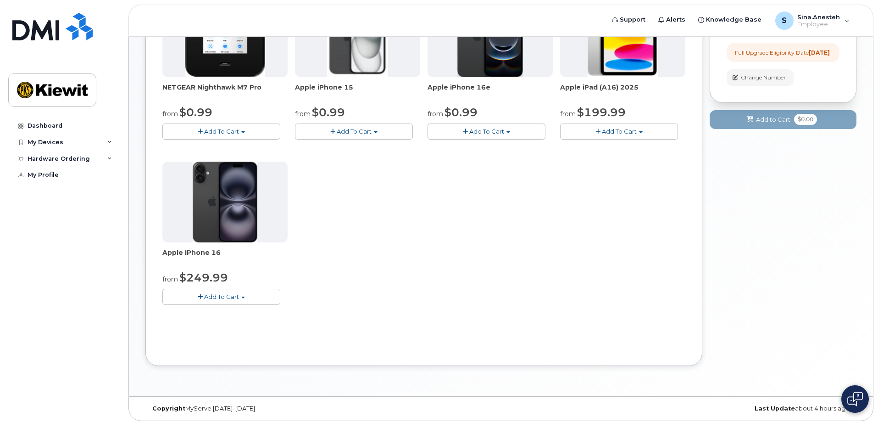
click at [229, 296] on span "Add To Cart" at bounding box center [221, 296] width 35 height 7
click at [232, 313] on link "$249.99 - 2 Year Upgrade (128GB)" at bounding box center [226, 313] width 123 height 11
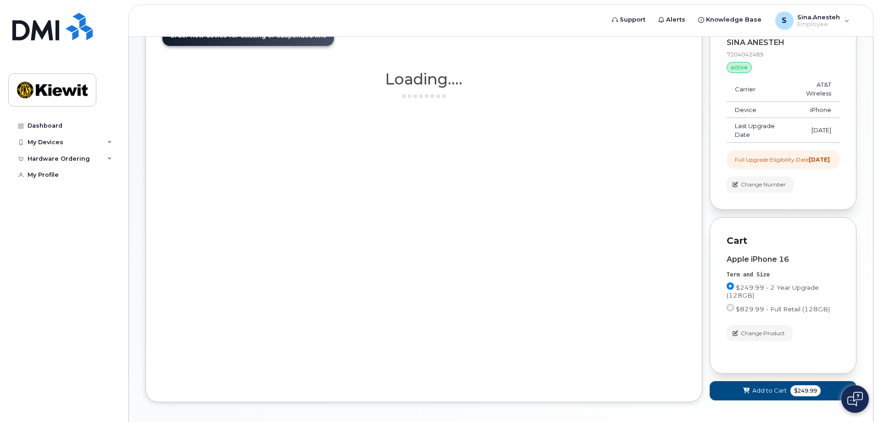
scroll to position [78, 0]
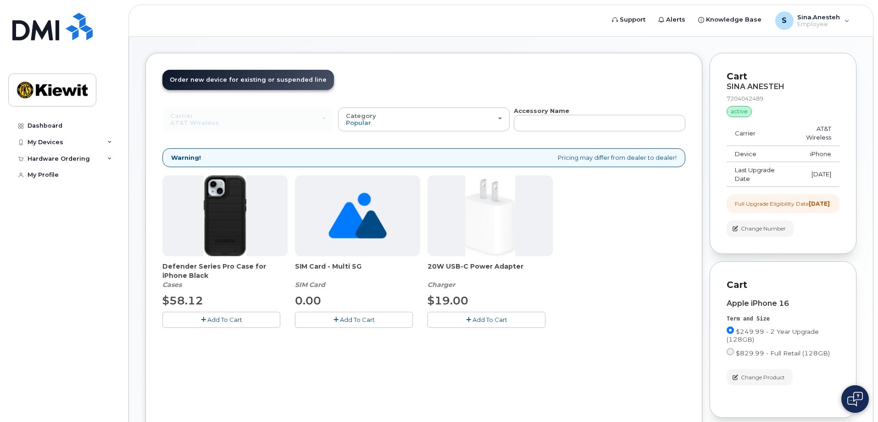
click at [634, 219] on div "Defender Series Pro Case for iPhone Black Cases $58.12 Add To Cart SIM Card - M…" at bounding box center [423, 258] width 523 height 167
click at [247, 272] on span "Defender Series Pro Case for iPhone Black" at bounding box center [224, 271] width 125 height 18
click at [237, 267] on span "Defender Series Pro Case for iPhone Black" at bounding box center [224, 271] width 125 height 18
click at [228, 320] on span "Add To Cart" at bounding box center [224, 319] width 35 height 7
click at [326, 267] on span "SIM Card - Multi 5G" at bounding box center [357, 271] width 125 height 18
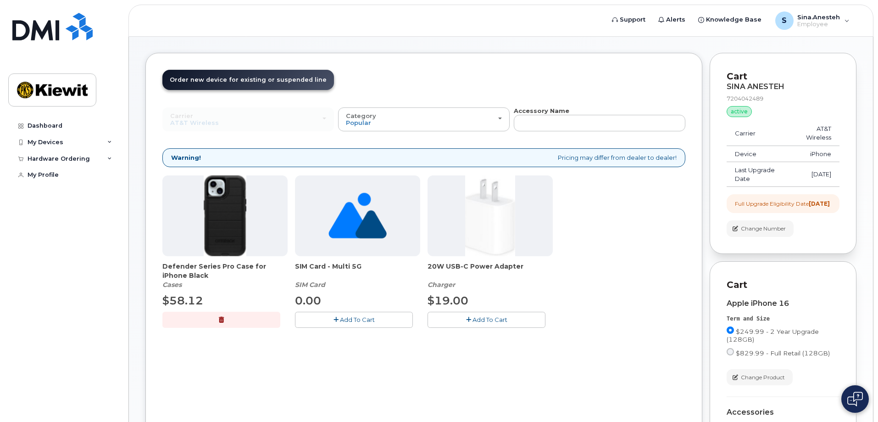
drag, startPoint x: 331, startPoint y: 265, endPoint x: 362, endPoint y: 267, distance: 30.3
click at [362, 267] on span "SIM Card - Multi 5G" at bounding box center [357, 271] width 125 height 18
click at [362, 278] on span "SIM Card - Multi 5G" at bounding box center [357, 271] width 125 height 18
click at [369, 322] on span "Add To Cart" at bounding box center [357, 319] width 35 height 7
click at [481, 319] on span "Add To Cart" at bounding box center [490, 319] width 35 height 7
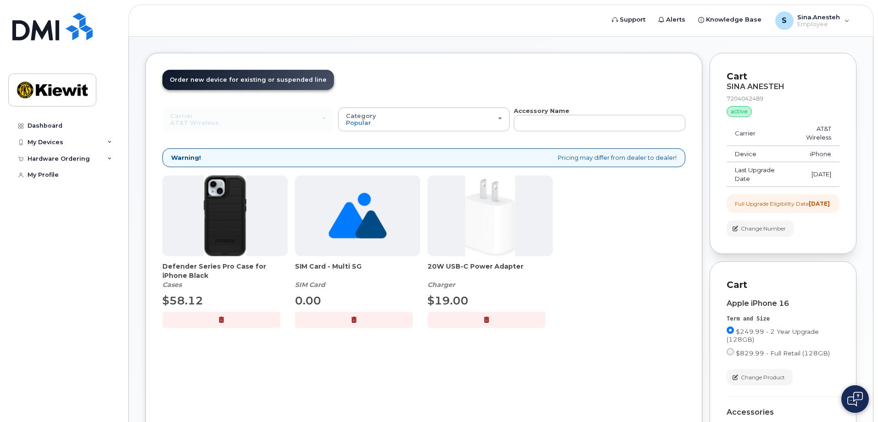
click at [644, 254] on div "Defender Series Pro Case for iPhone Black Cases $58.12 Add To Cart SIM Card - M…" at bounding box center [423, 258] width 523 height 167
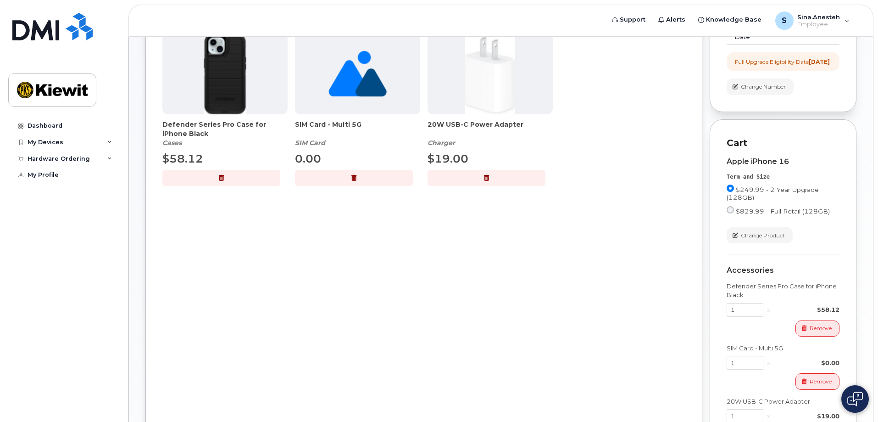
scroll to position [48, 0]
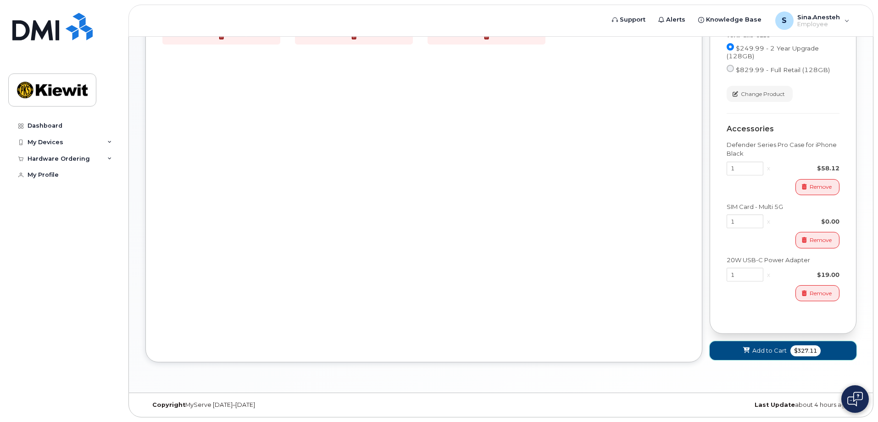
click at [753, 354] on span "Add to Cart" at bounding box center [770, 350] width 34 height 9
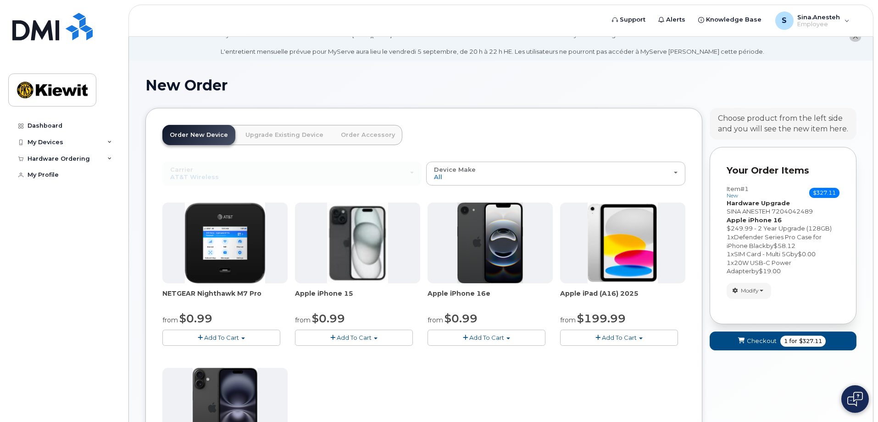
scroll to position [46, 0]
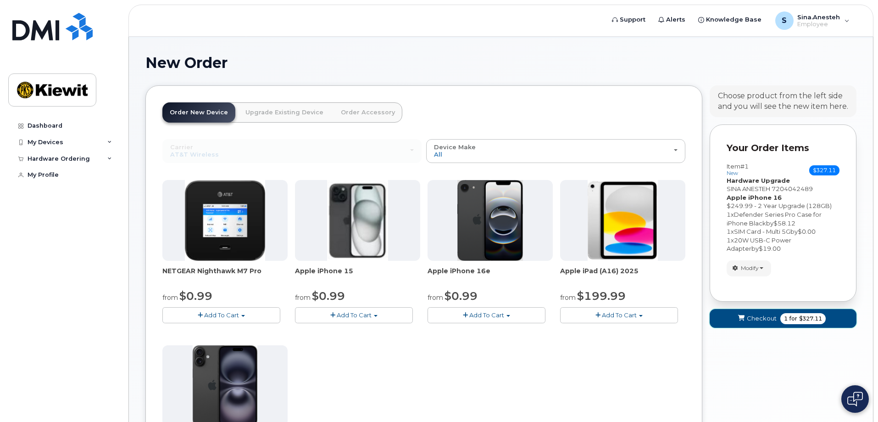
click at [815, 315] on span "$327.11" at bounding box center [810, 318] width 23 height 8
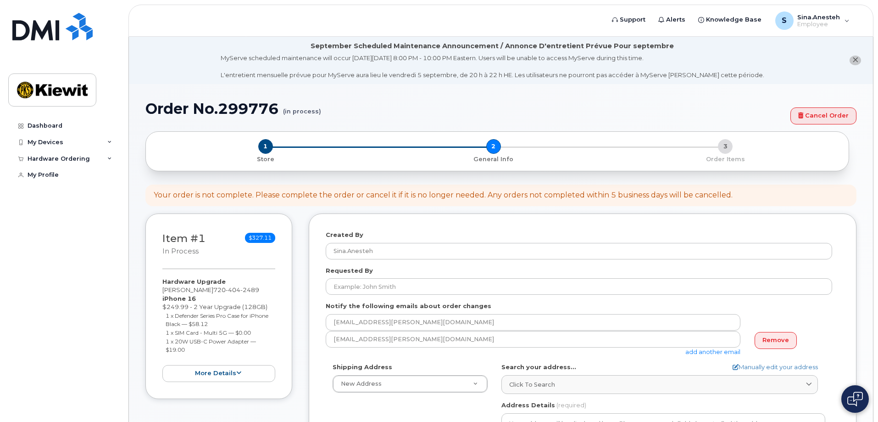
select select
click at [304, 195] on div "Your order is not complete. Please complete the order or cancel it if it is no …" at bounding box center [443, 195] width 579 height 11
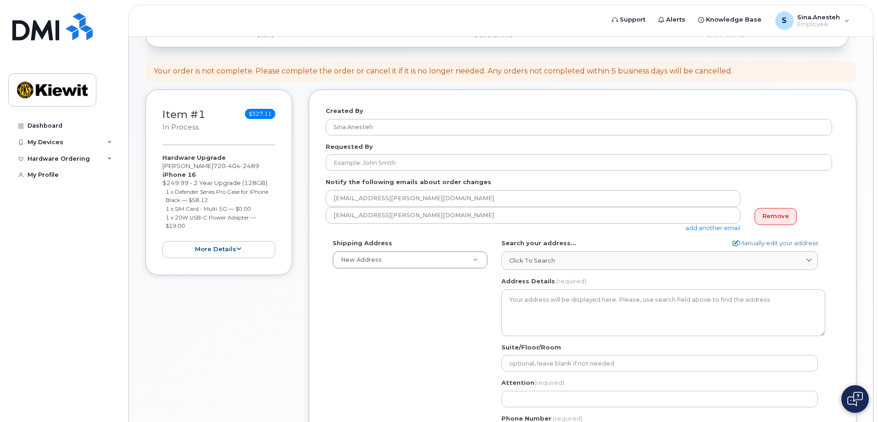
scroll to position [138, 0]
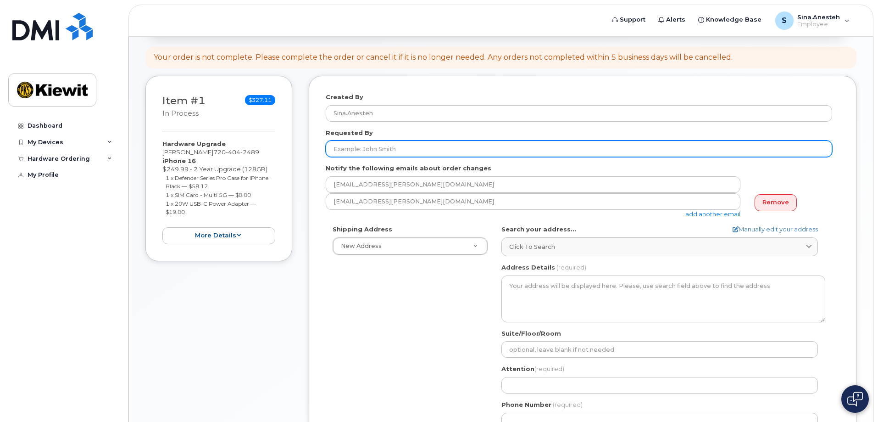
click at [374, 150] on input "Requested By" at bounding box center [579, 148] width 507 height 17
type input "[PERSON_NAME]"
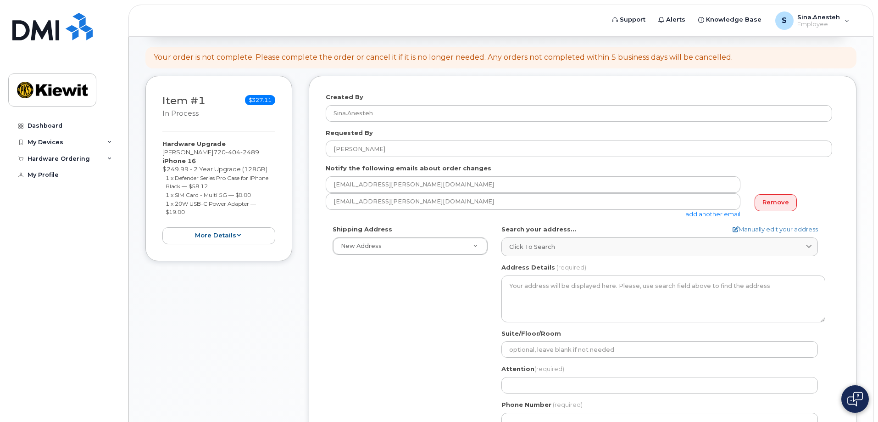
click at [309, 235] on div "Created By [PERSON_NAME].Anesteh Requested By [PERSON_NAME] Notify the followin…" at bounding box center [583, 276] width 548 height 401
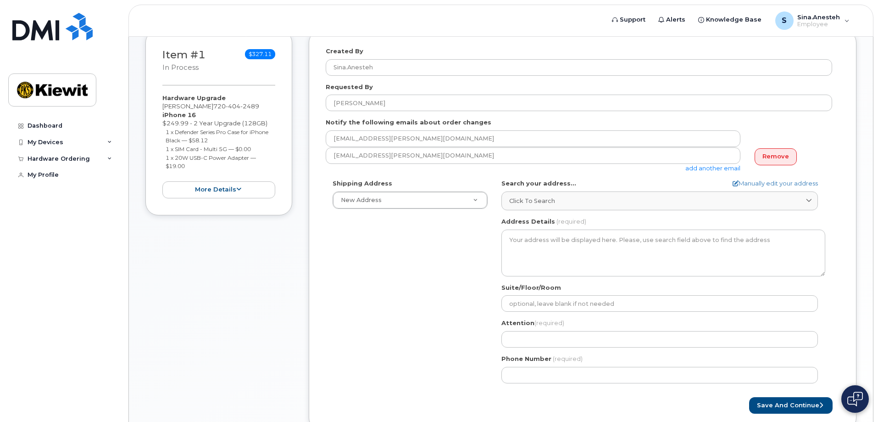
scroll to position [229, 0]
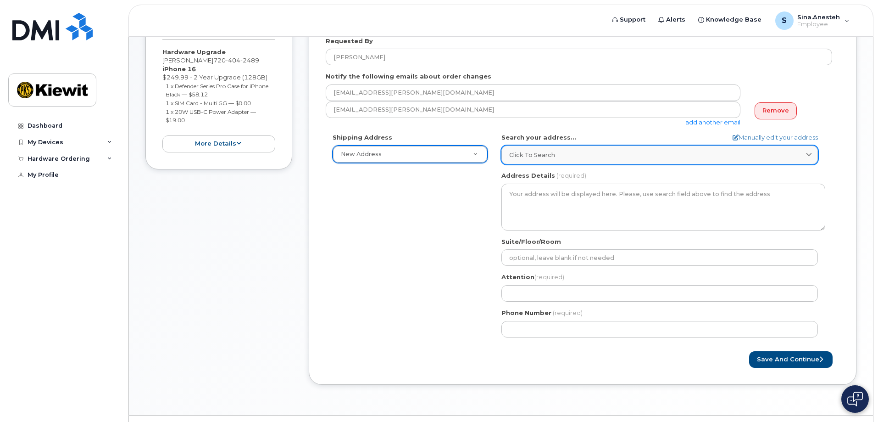
click at [544, 155] on span "Click to search" at bounding box center [532, 155] width 46 height 9
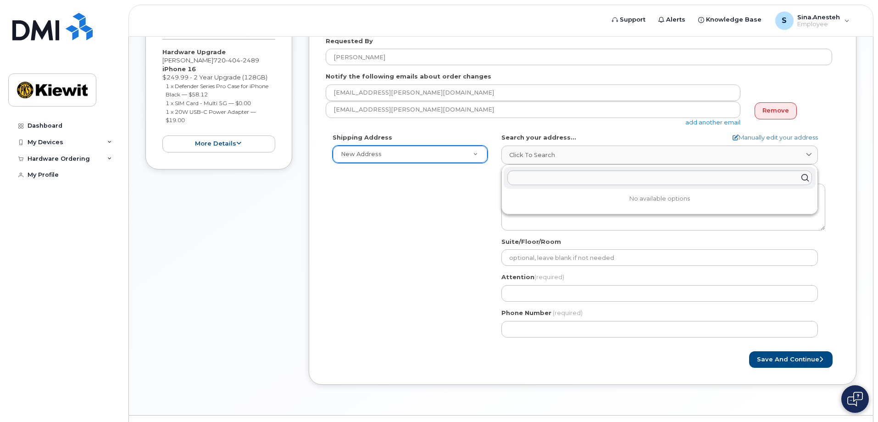
click at [392, 214] on div "Shipping Address New Address New Address AB Search your address... Manually edi…" at bounding box center [579, 238] width 507 height 211
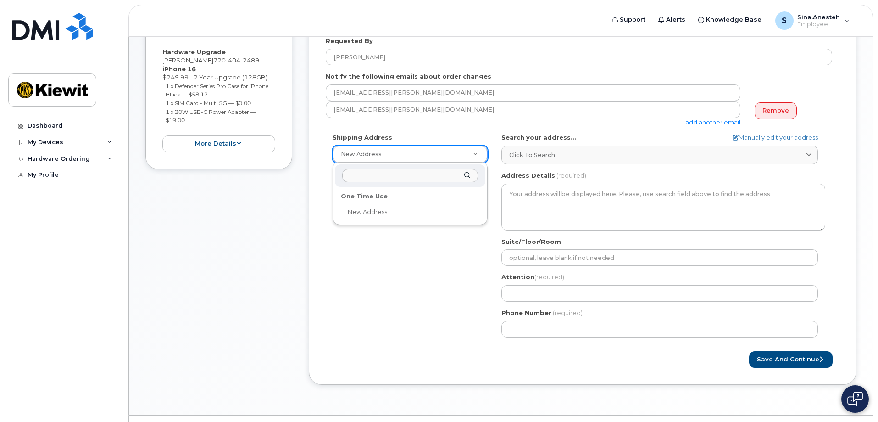
click at [372, 177] on input "text" at bounding box center [410, 175] width 136 height 13
type input "1"
click at [468, 175] on div "10055 Trainstation Circle," at bounding box center [410, 175] width 151 height 22
click at [387, 192] on li "No matches found" at bounding box center [410, 194] width 147 height 10
click at [424, 175] on input "10055 Trainstation Circle," at bounding box center [410, 175] width 136 height 13
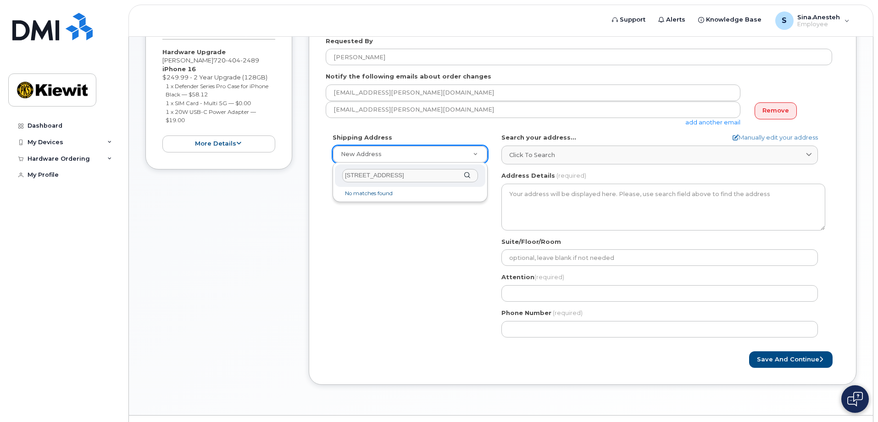
type input "10055 Trainstation Circle, Lone Tree, CO 80124"
click at [423, 202] on div "10055 Trainstation Circle, Lone Tree, CO 80124 No matches found" at bounding box center [410, 181] width 155 height 39
select select
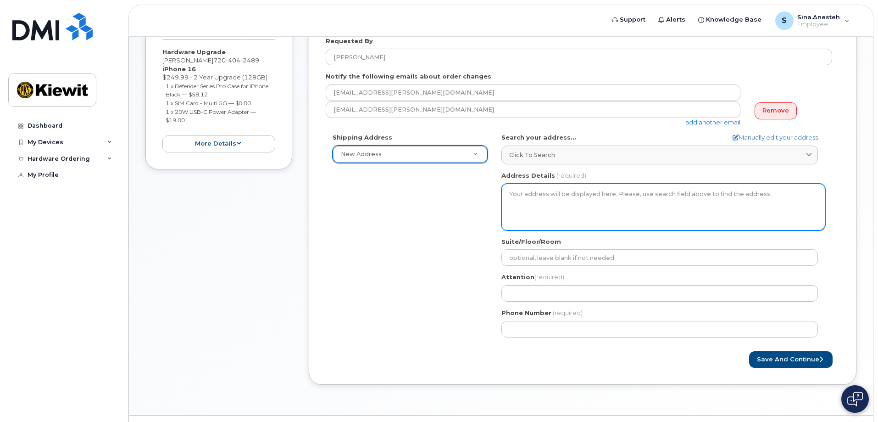
click at [555, 188] on textarea "Address Details" at bounding box center [664, 207] width 324 height 47
click at [584, 192] on textarea "Address Details" at bounding box center [664, 207] width 324 height 47
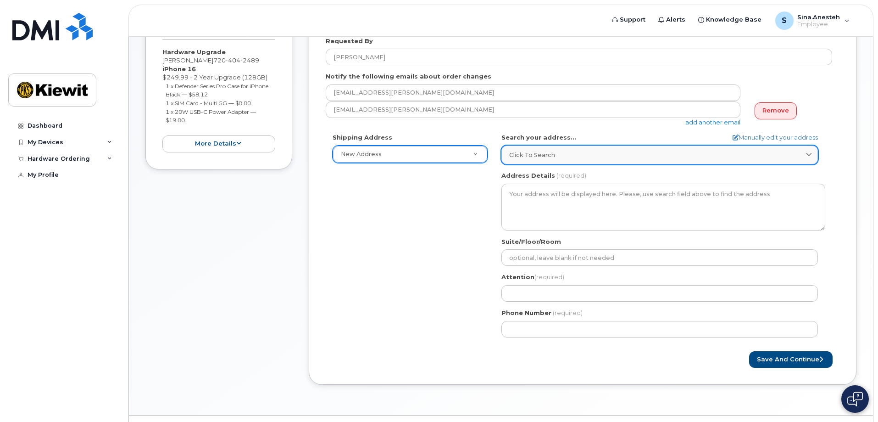
click at [542, 152] on span "Click to search" at bounding box center [532, 155] width 46 height 9
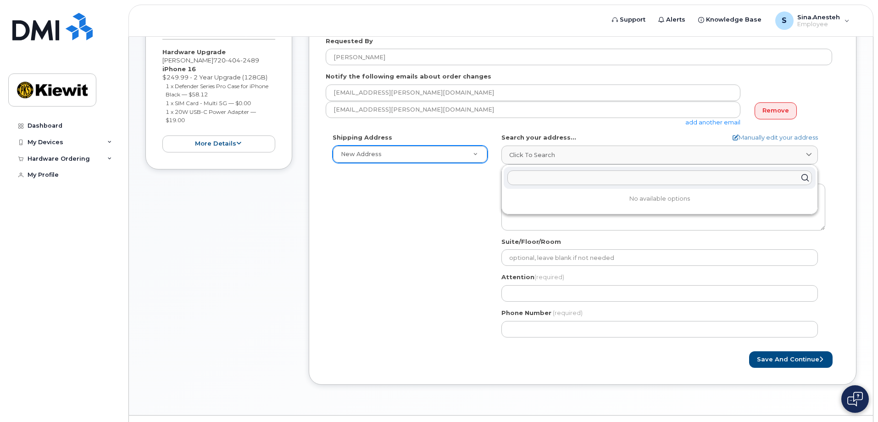
click at [553, 178] on input "text" at bounding box center [660, 177] width 305 height 15
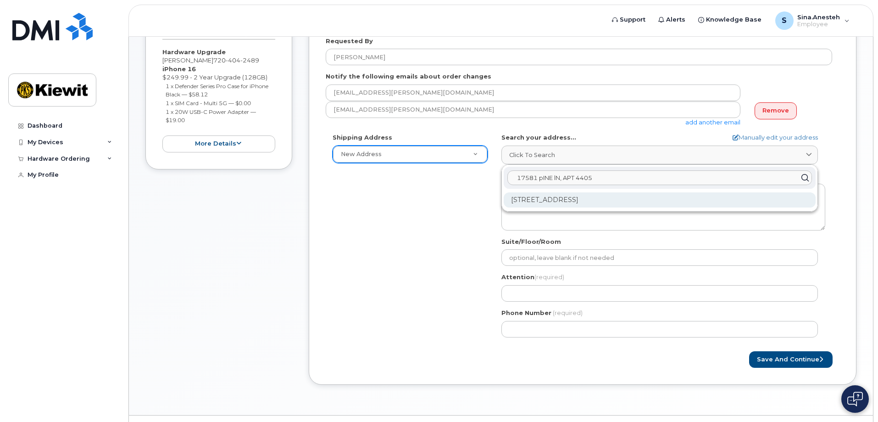
type input "17581 pINE lN, APT 4405"
click at [573, 201] on div "17581 Pine Ln Apt 4405 Parker CO 80134-6546" at bounding box center [660, 199] width 312 height 15
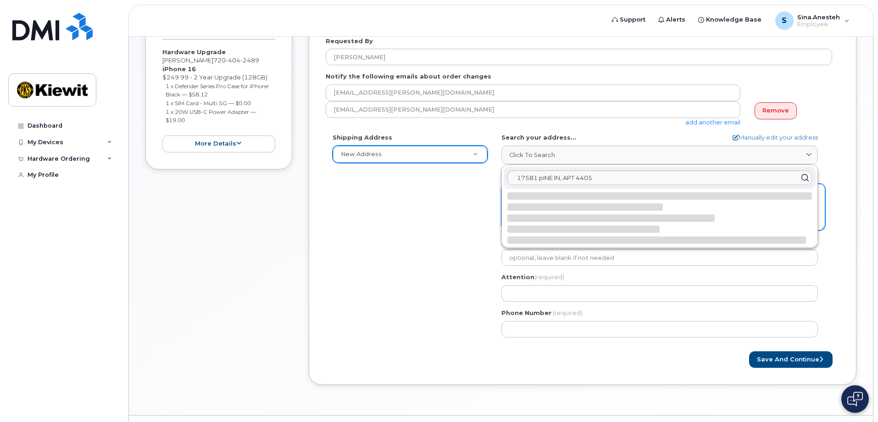
select select
type textarea "17581 Pine Ln Apt 4405 PARKER CO 80134-6546 UNITED STATES"
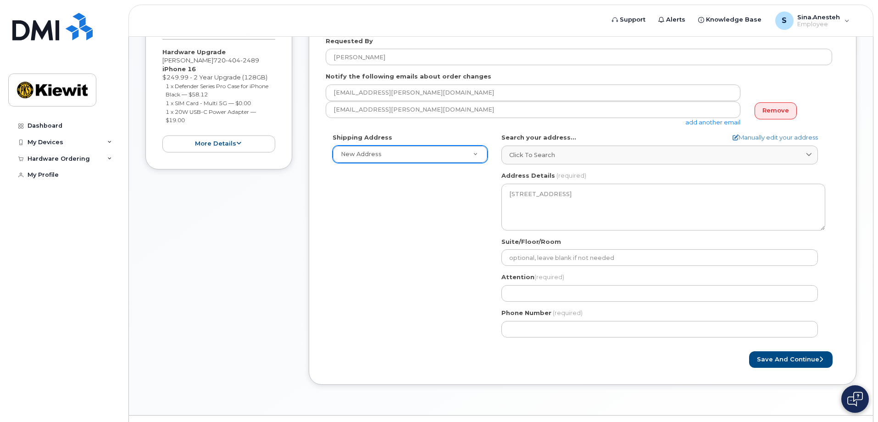
click at [467, 210] on div "Shipping Address New Address New Address CO Parker Search your address... Manua…" at bounding box center [579, 238] width 507 height 211
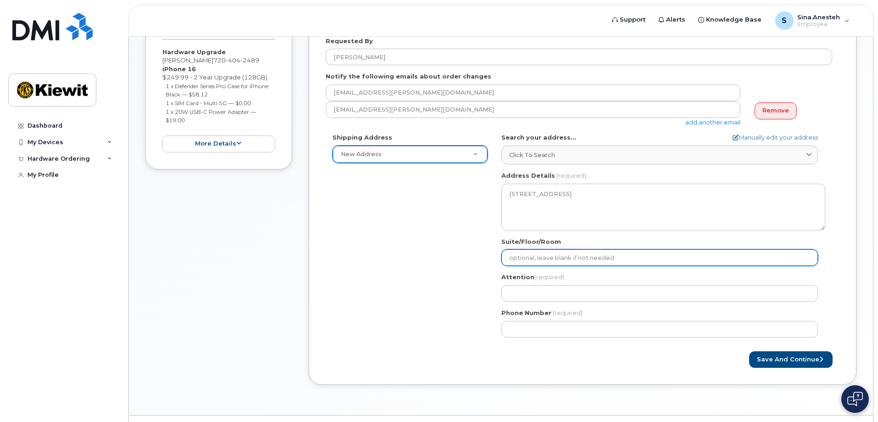
click at [571, 258] on input "Suite/Floor/Room" at bounding box center [660, 257] width 317 height 17
select select
type input "4"
select select
type input "44"
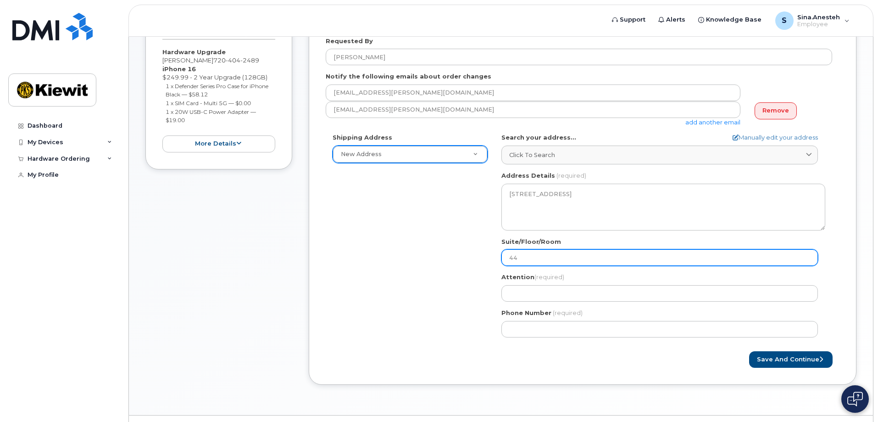
select select
type input "440"
select select
type input "4405"
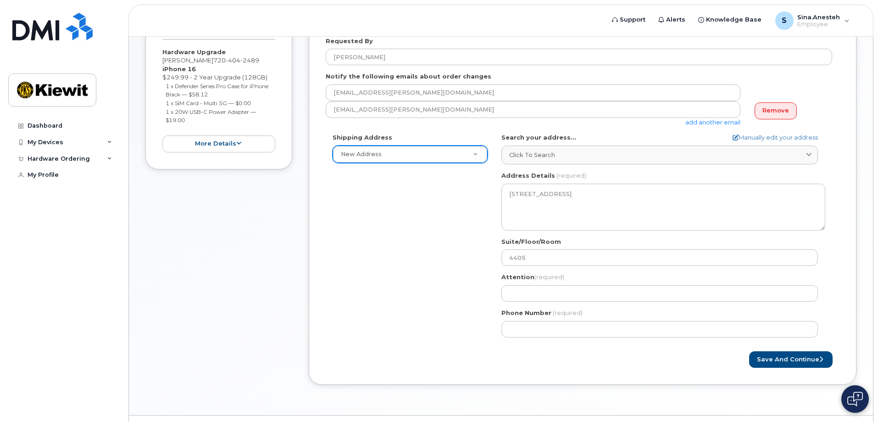
click at [452, 222] on div "Shipping Address New Address New Address CO Parker Search your address... Manua…" at bounding box center [579, 238] width 507 height 211
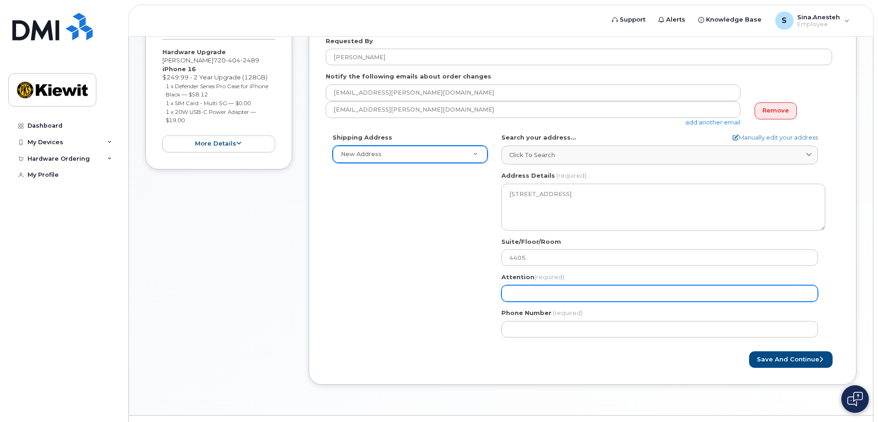
click at [524, 291] on input "Attention (required)" at bounding box center [660, 293] width 317 height 17
select select
type input "s"
select select
type input "sI"
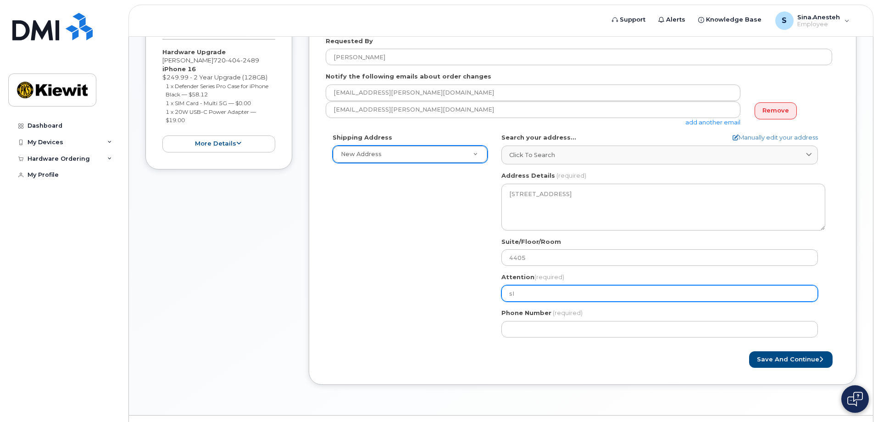
select select
type input "sIN"
select select
type input "sI"
select select
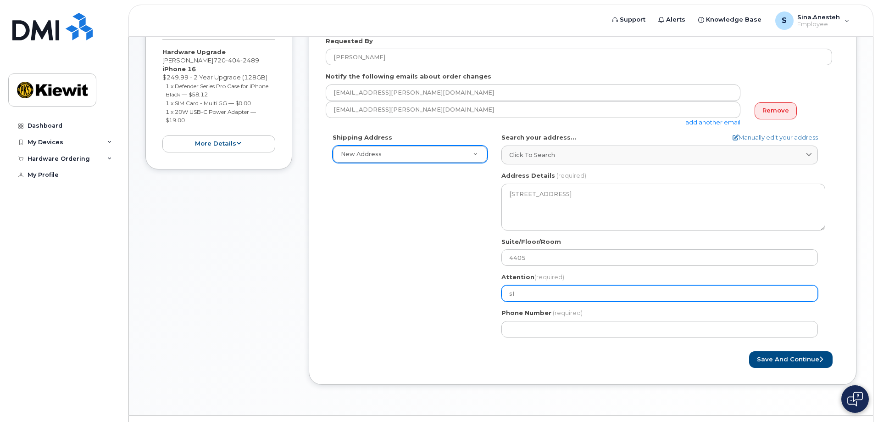
type input "s"
select select
type input "S"
select select
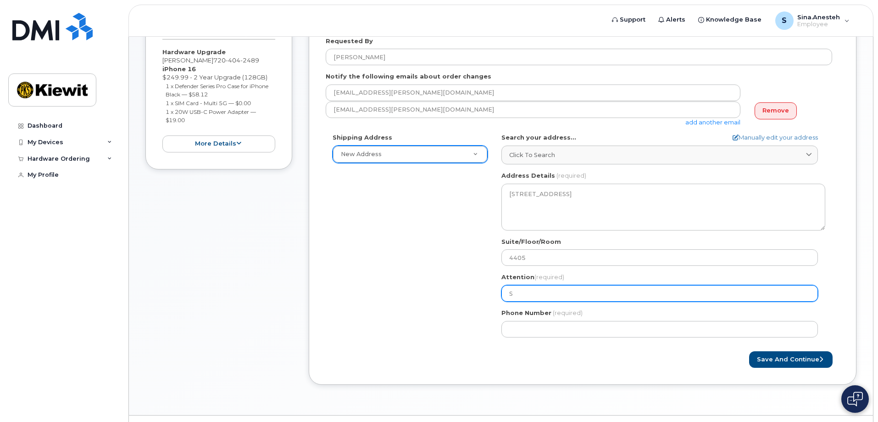
type input "Si"
select select
type input "Sin"
select select
type input "Sina"
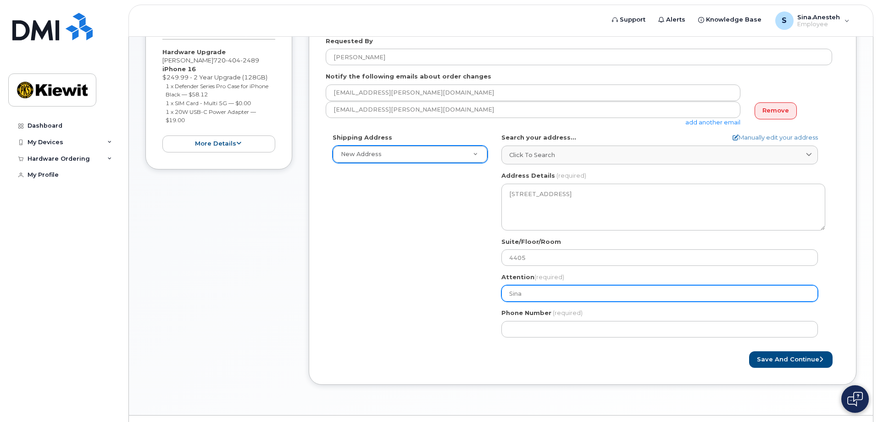
select select
type input "Sina A"
select select
type input "Sina An"
select select
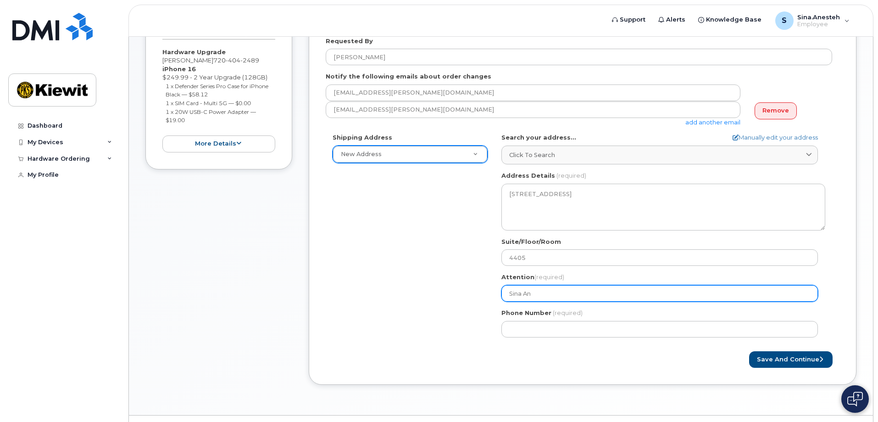
type input "Sina Ane"
select select
type input "Sina Anes"
select select
type input "Sina Anest"
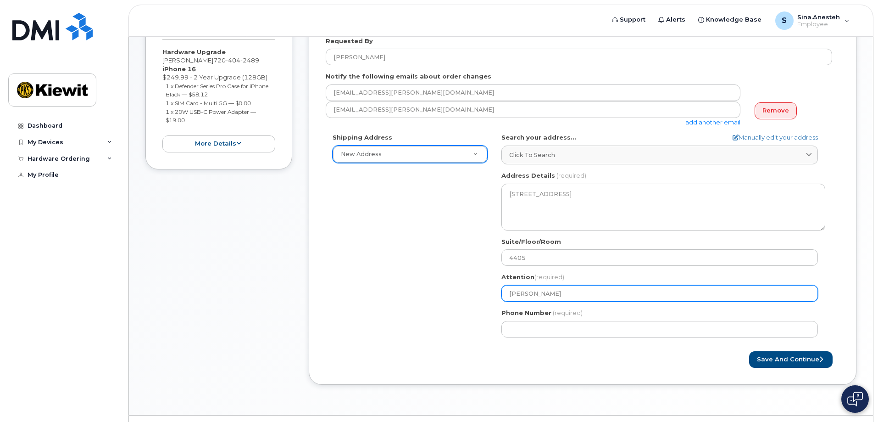
select select
type input "Sina Aneste"
select select
type input "[PERSON_NAME]"
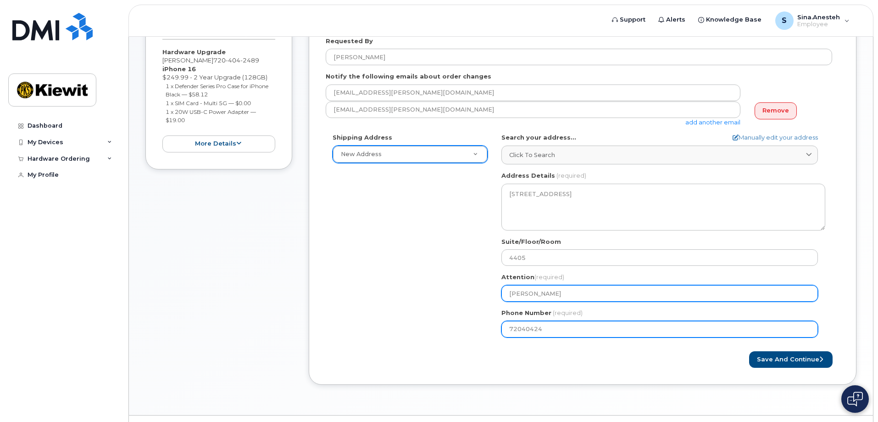
type input "720404248"
select select
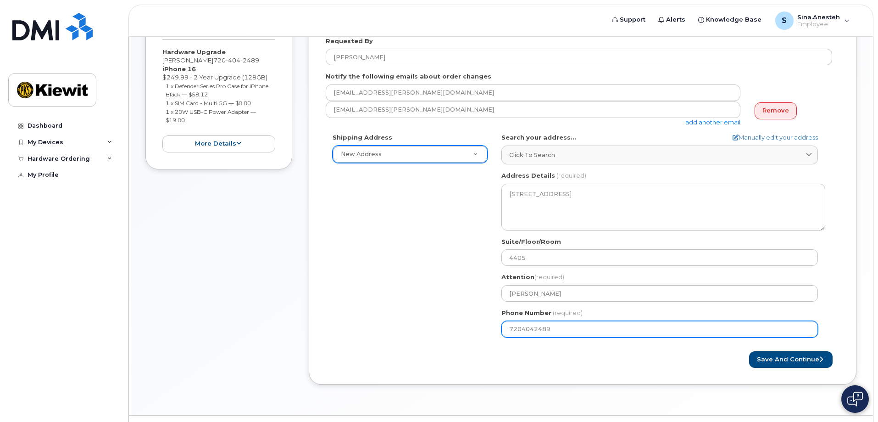
type input "7204042489"
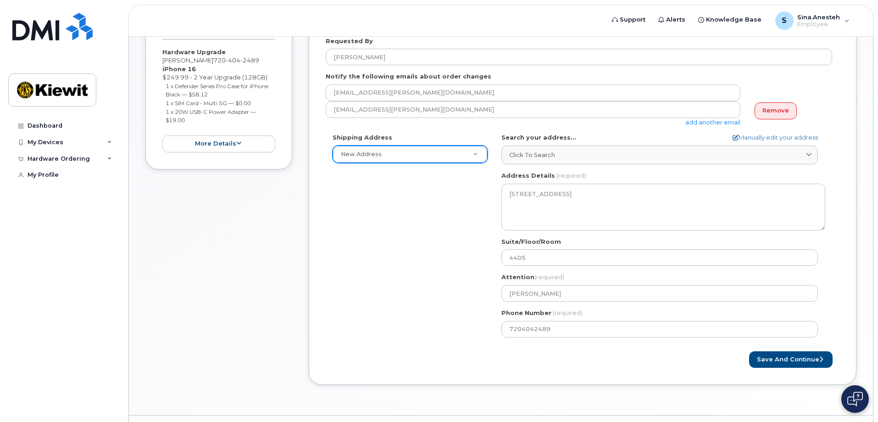
click at [429, 290] on div "Shipping Address New Address New Address CO Parker Search your address... Manua…" at bounding box center [579, 238] width 507 height 211
click at [795, 361] on button "Save and Continue" at bounding box center [791, 359] width 84 height 17
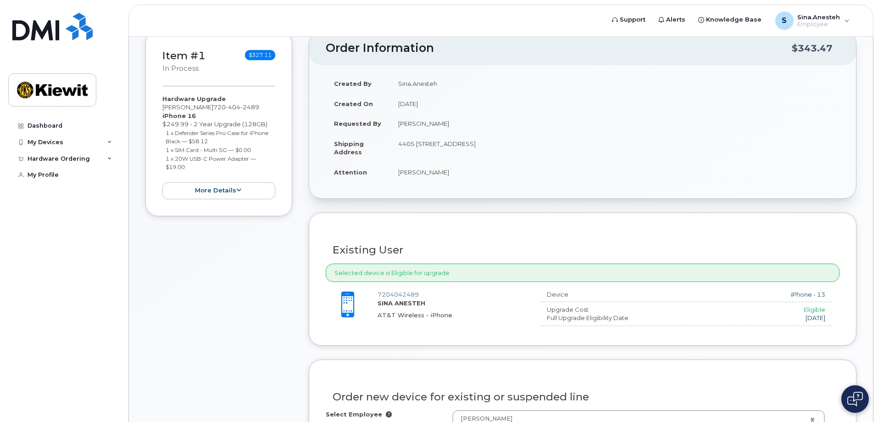
scroll to position [184, 0]
click at [553, 313] on div "Full Upgrade Eligibility Date" at bounding box center [601, 317] width 122 height 9
click at [510, 311] on div "AT&T Wireless - iPhone" at bounding box center [452, 314] width 148 height 9
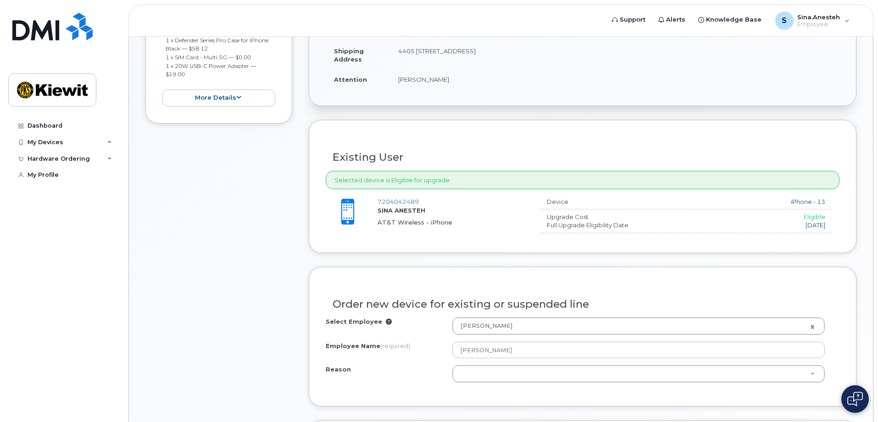
click at [406, 214] on div "7204042489 SINA ANESTEH AT&T Wireless - iPhone" at bounding box center [455, 211] width 155 height 29
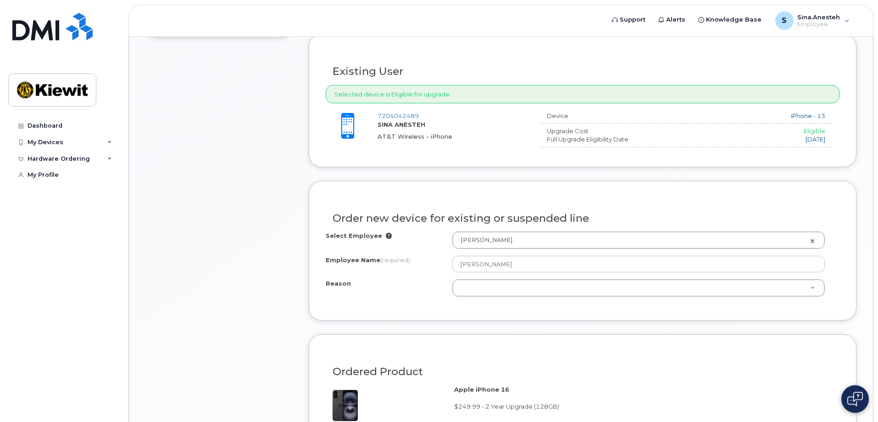
scroll to position [367, 0]
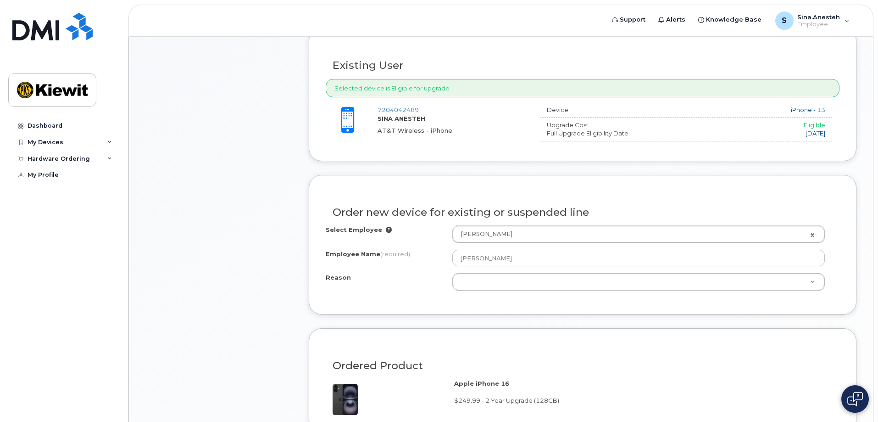
drag, startPoint x: 429, startPoint y: 225, endPoint x: 282, endPoint y: 229, distance: 146.9
click at [282, 229] on div "Item #1 in process $327.11 Hardware Upgrade Sina Anesteh 720 404 2489 iPhone 16…" at bounding box center [218, 276] width 147 height 860
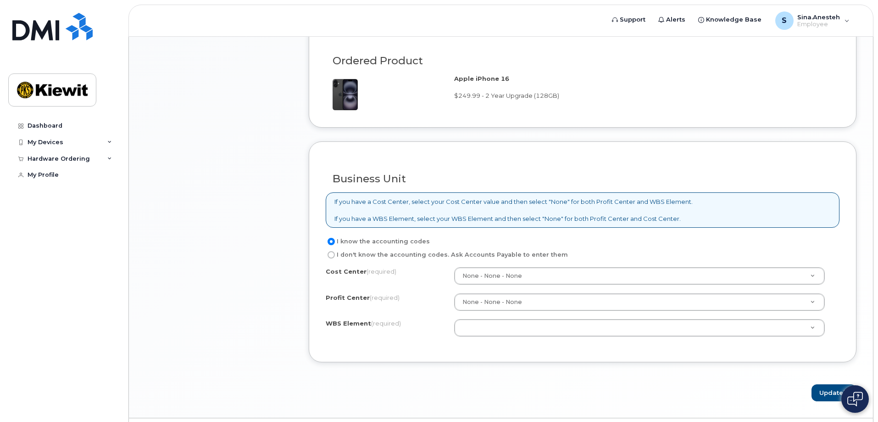
scroll to position [688, 0]
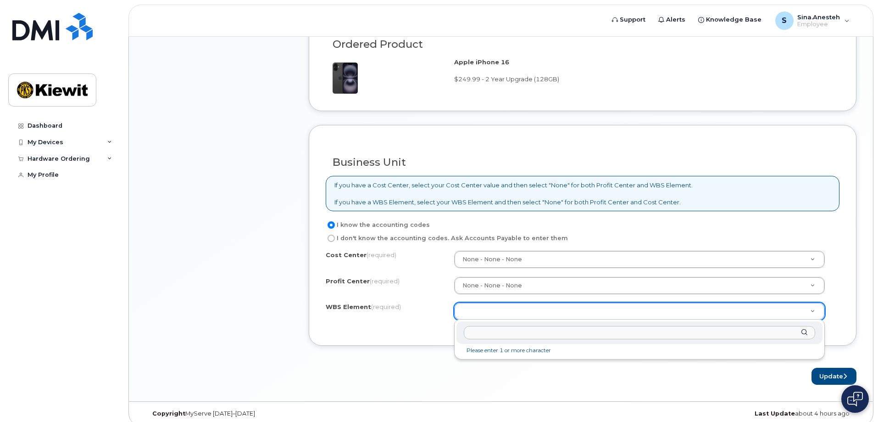
type input "2"
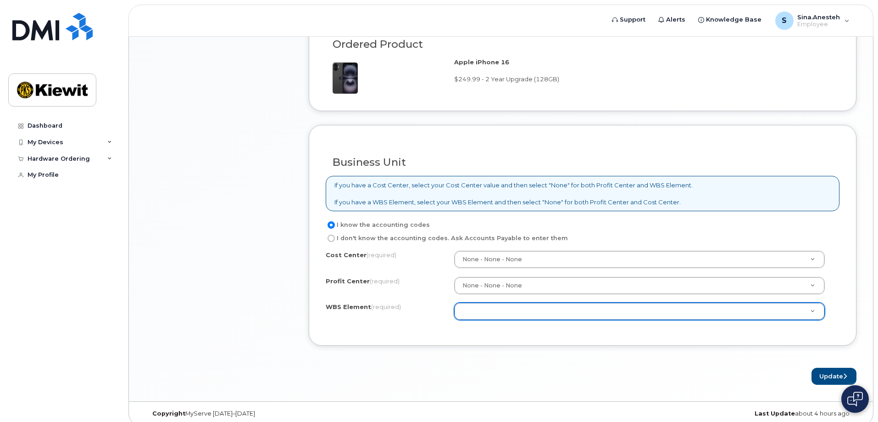
click at [377, 240] on label "I don't know the accounting codes. Ask Accounts Payable to enter them" at bounding box center [447, 238] width 242 height 11
click at [335, 240] on input "I don't know the accounting codes. Ask Accounts Payable to enter them" at bounding box center [331, 238] width 7 height 7
radio input "true"
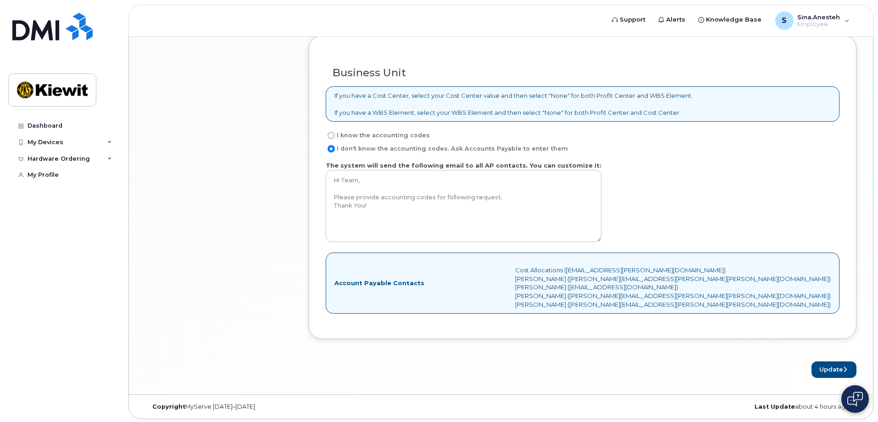
scroll to position [780, 0]
click at [631, 208] on div "The system will send the following email to all AP contacts. You can customize …" at bounding box center [583, 201] width 514 height 84
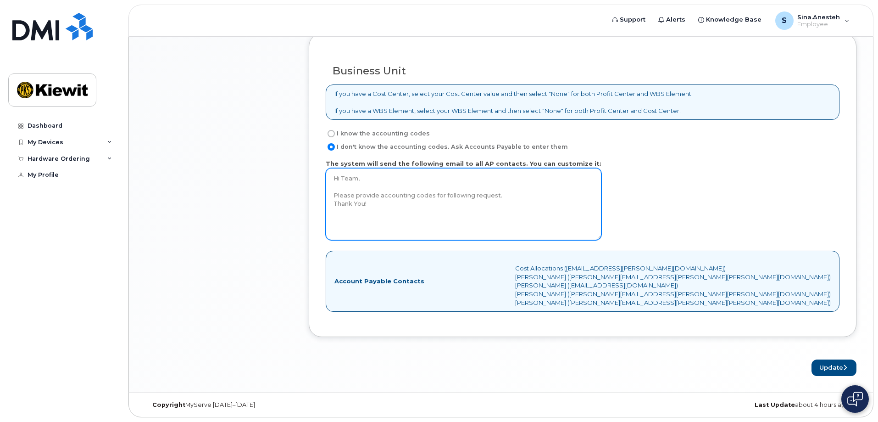
click at [404, 205] on textarea "Hi Team, Please provide accounting codes for following request. Thank You!" at bounding box center [464, 204] width 276 height 72
click at [499, 193] on textarea "Hi Team, Please provide accounting codes for following request. Thank You!" at bounding box center [464, 204] width 276 height 72
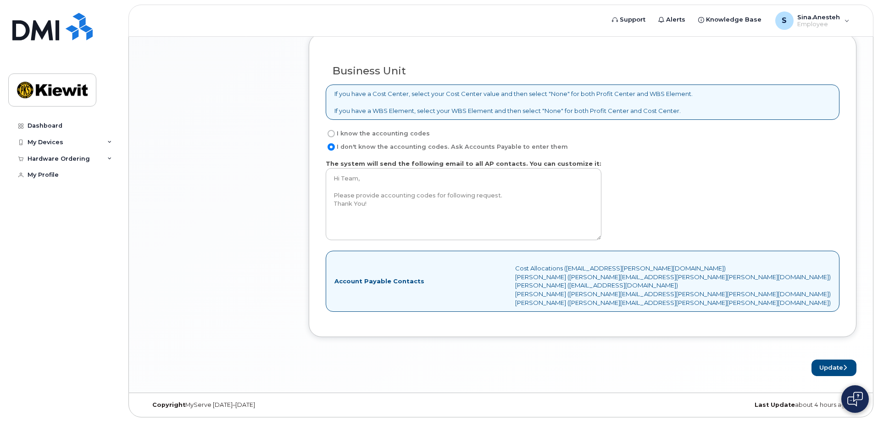
click at [667, 211] on div "The system will send the following email to all AP contacts. You can customize …" at bounding box center [583, 201] width 514 height 84
click at [581, 293] on div "Account Payable Contacts Cost Allocations (Cost.Allocations@kiewit.com) Daniel …" at bounding box center [583, 281] width 514 height 61
drag, startPoint x: 824, startPoint y: 365, endPoint x: 733, endPoint y: 362, distance: 90.5
click at [733, 362] on div "Update" at bounding box center [583, 367] width 548 height 17
click at [845, 368] on icon "submit" at bounding box center [845, 367] width 4 height 6
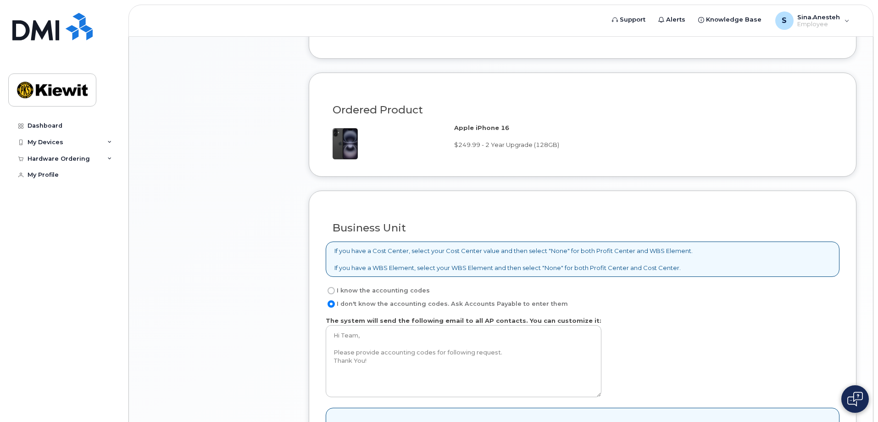
scroll to position [503, 0]
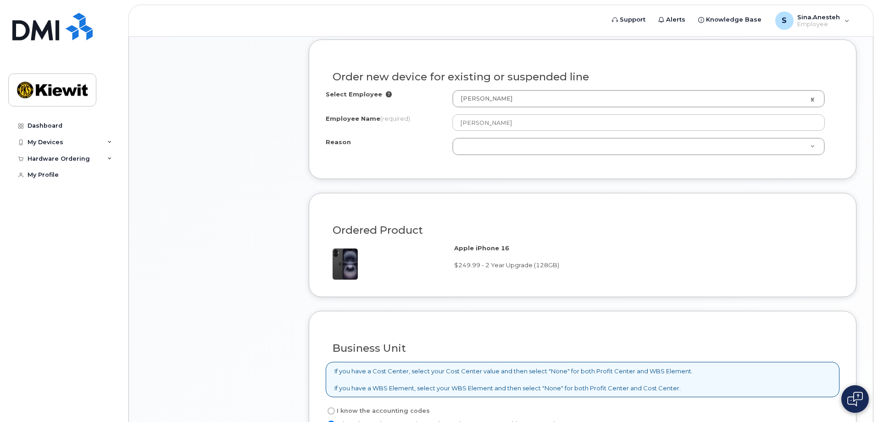
click at [502, 246] on strong "Apple iPhone 16" at bounding box center [481, 247] width 55 height 7
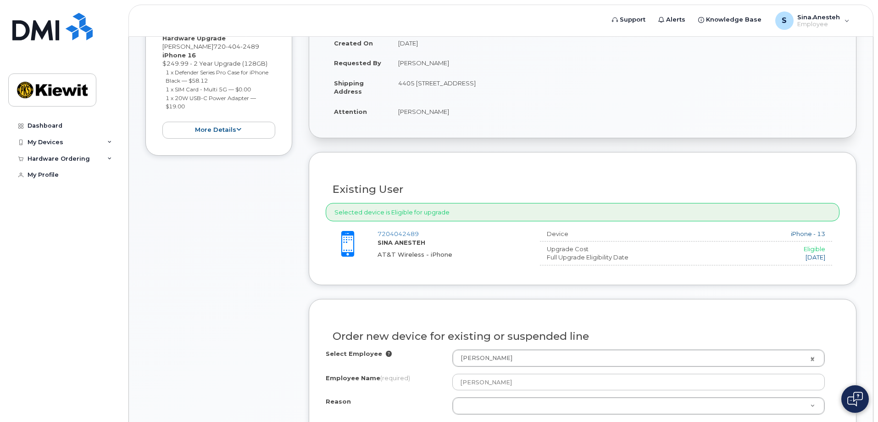
scroll to position [411, 0]
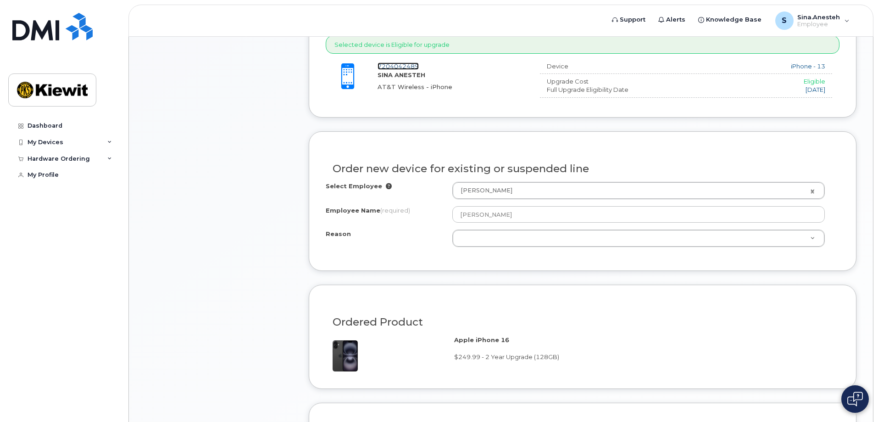
click at [406, 65] on link "7204042489" at bounding box center [398, 65] width 41 height 7
click at [804, 84] on div "Eligible" at bounding box center [747, 81] width 157 height 9
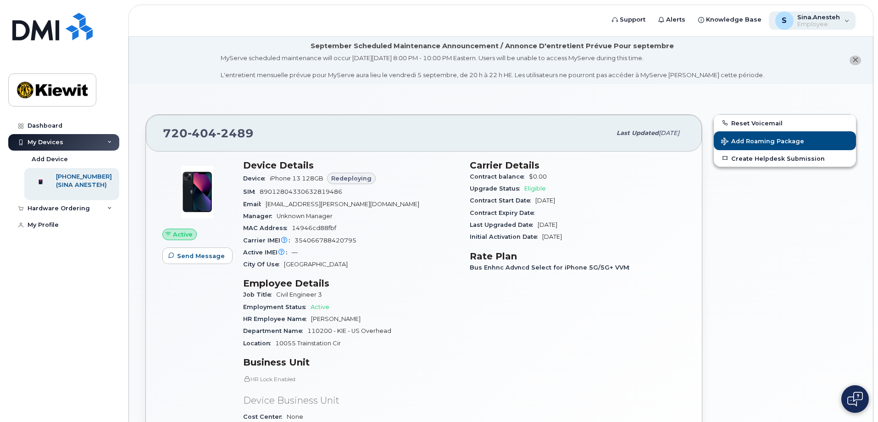
click at [821, 22] on span "Employee" at bounding box center [819, 24] width 43 height 7
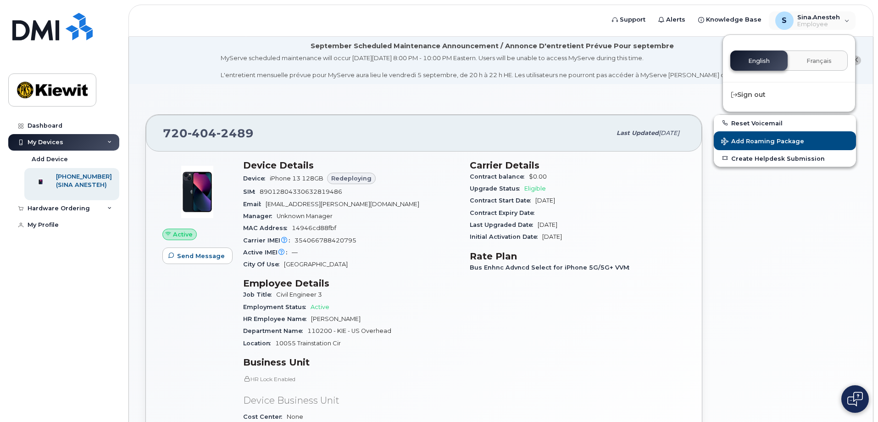
click at [769, 273] on div "Reset Voicemail Add Roaming Package Create Helpdesk Submission" at bounding box center [785, 329] width 154 height 440
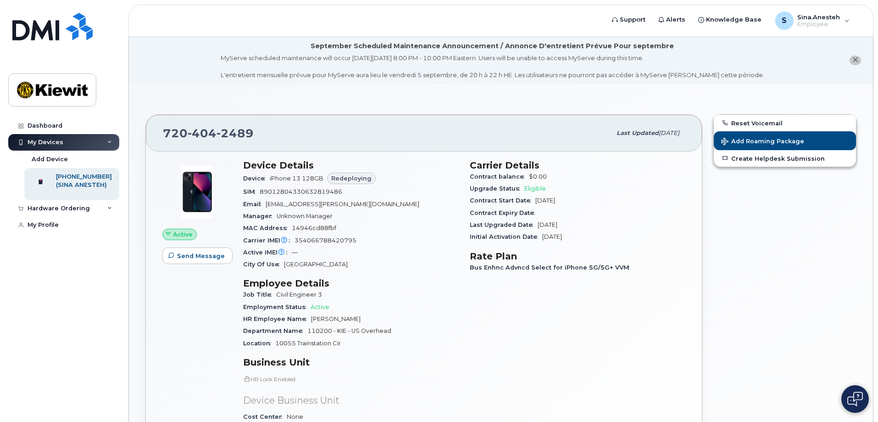
click at [351, 177] on span "Redeploying" at bounding box center [351, 178] width 40 height 9
click at [56, 124] on div "Dashboard" at bounding box center [45, 125] width 35 height 7
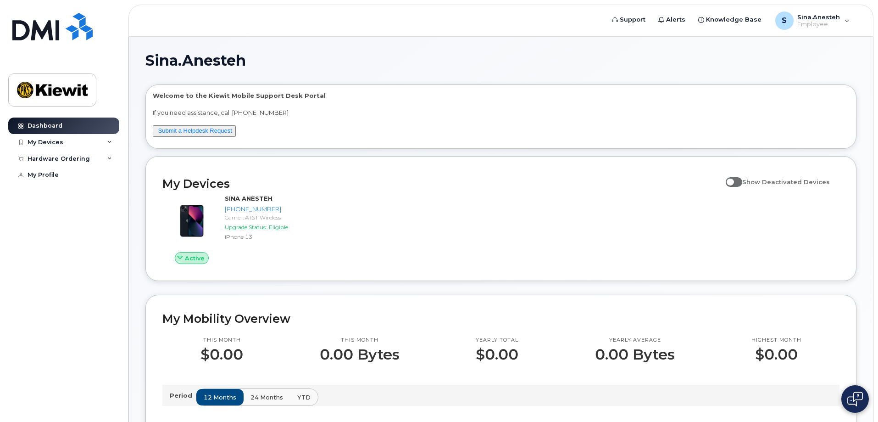
click at [341, 203] on div "Active SINA ANESTEH [PHONE_NUMBER] Carrier: AT&T Wireless Upgrade Status: Eligi…" at bounding box center [501, 229] width 688 height 81
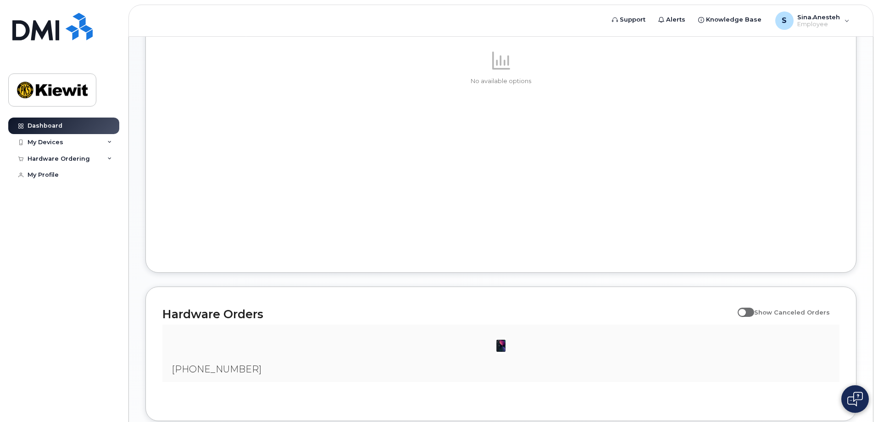
scroll to position [437, 0]
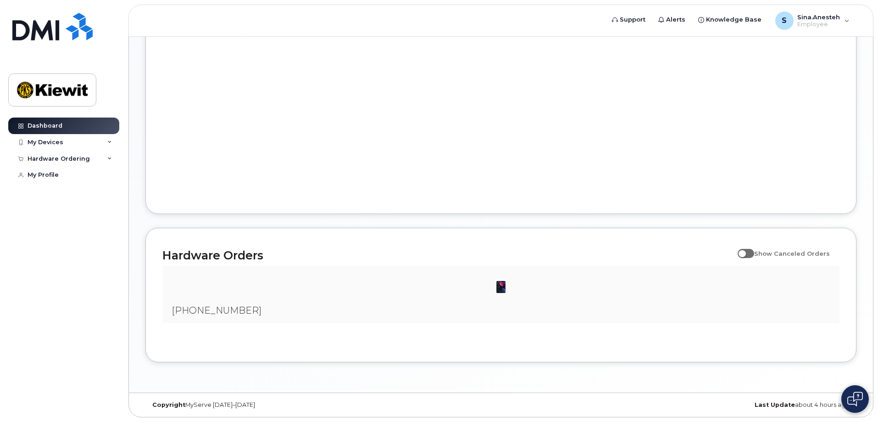
click at [500, 286] on img at bounding box center [501, 287] width 18 height 18
click at [212, 318] on div "[PHONE_NUMBER]" at bounding box center [500, 294] width 677 height 57
click at [213, 305] on span "[PHONE_NUMBER]" at bounding box center [217, 310] width 90 height 11
click at [63, 142] on div "My Devices" at bounding box center [63, 142] width 111 height 17
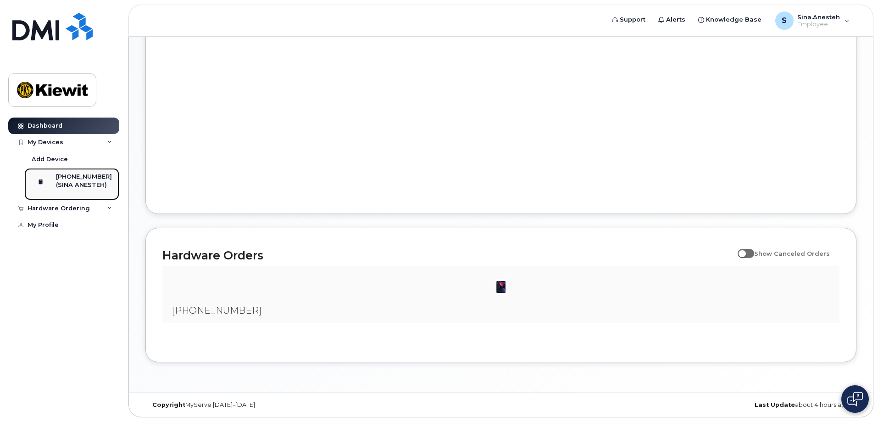
click at [74, 184] on div "(SINA ANESTEH)" at bounding box center [84, 185] width 56 height 8
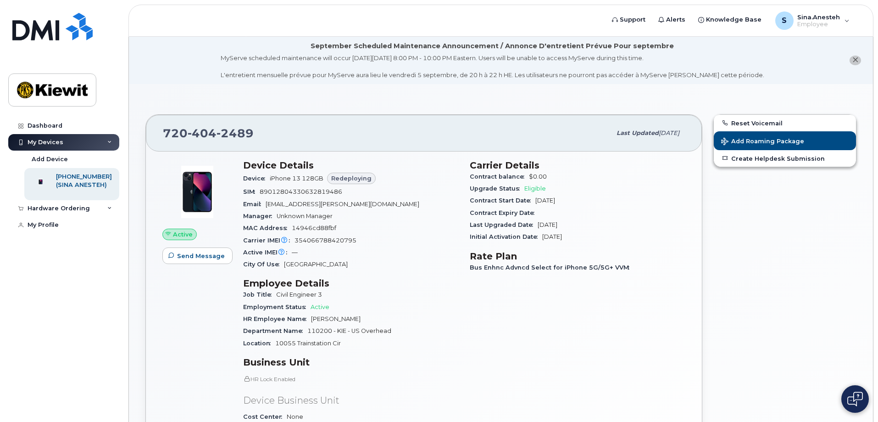
click at [411, 218] on div "Manager Unknown Manager" at bounding box center [351, 216] width 216 height 12
click at [813, 18] on span "Sina.Anesteh" at bounding box center [819, 16] width 43 height 7
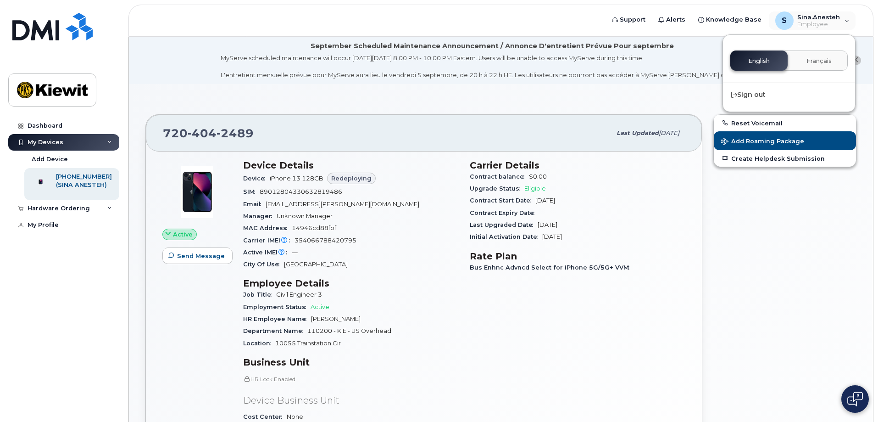
click at [756, 260] on div "Reset Voicemail Add Roaming Package Create Helpdesk Submission" at bounding box center [785, 329] width 154 height 440
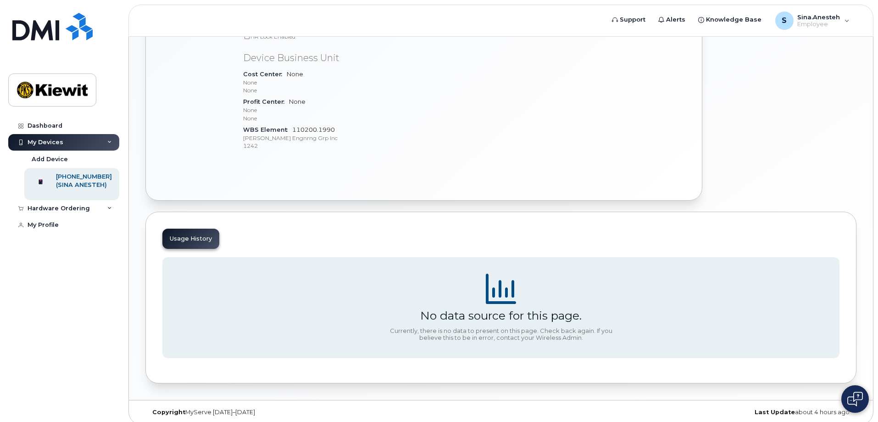
scroll to position [350, 0]
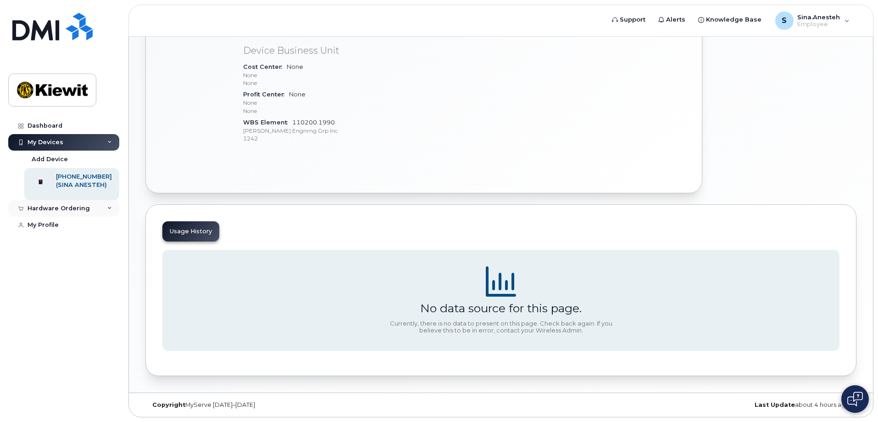
click at [91, 217] on div "Hardware Ordering" at bounding box center [63, 208] width 111 height 17
click at [79, 233] on link "My Orders" at bounding box center [71, 225] width 95 height 17
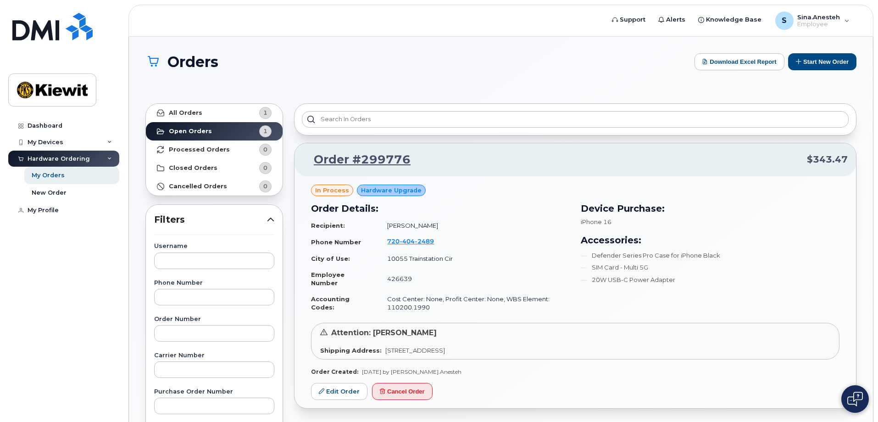
click at [472, 234] on td "720 404 2489" at bounding box center [474, 241] width 191 height 17
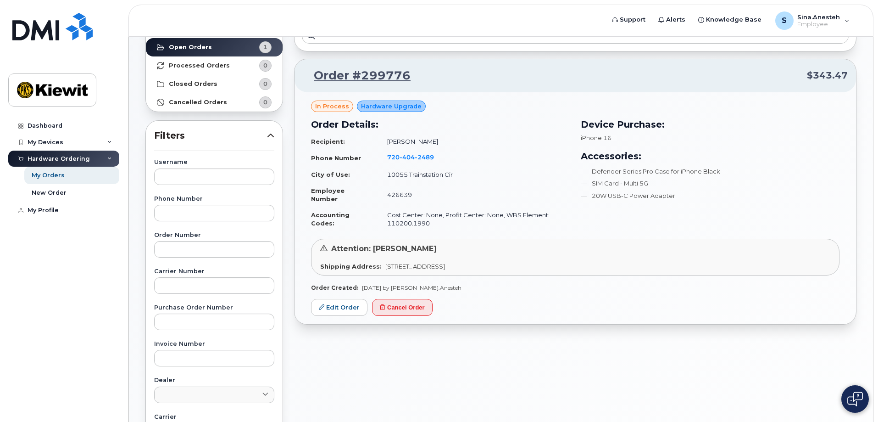
scroll to position [92, 0]
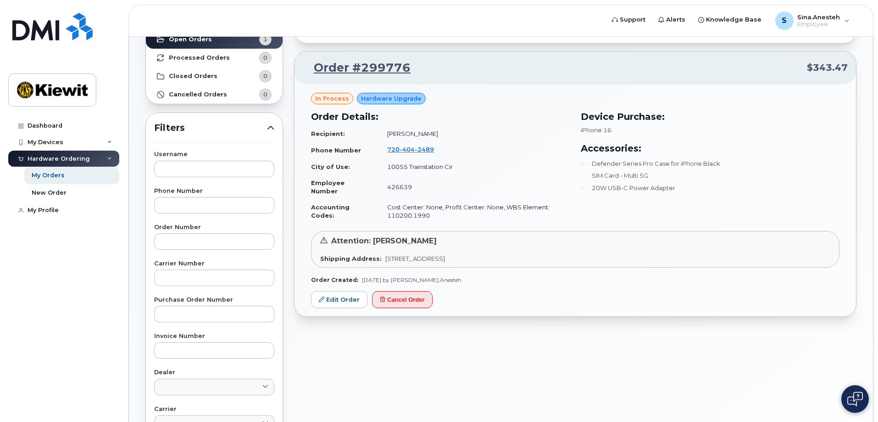
click at [492, 248] on div "Attention: Sina Anesteh Shipping Address: 17581 Pine Ln Apt 4405 PARKER CO 8013…" at bounding box center [575, 249] width 529 height 37
click at [326, 99] on span "in process" at bounding box center [332, 98] width 34 height 9
click at [371, 96] on span "Hardware Upgrade" at bounding box center [391, 98] width 61 height 9
click at [513, 145] on td "720 404 2489" at bounding box center [474, 149] width 191 height 17
